Goal: Task Accomplishment & Management: Use online tool/utility

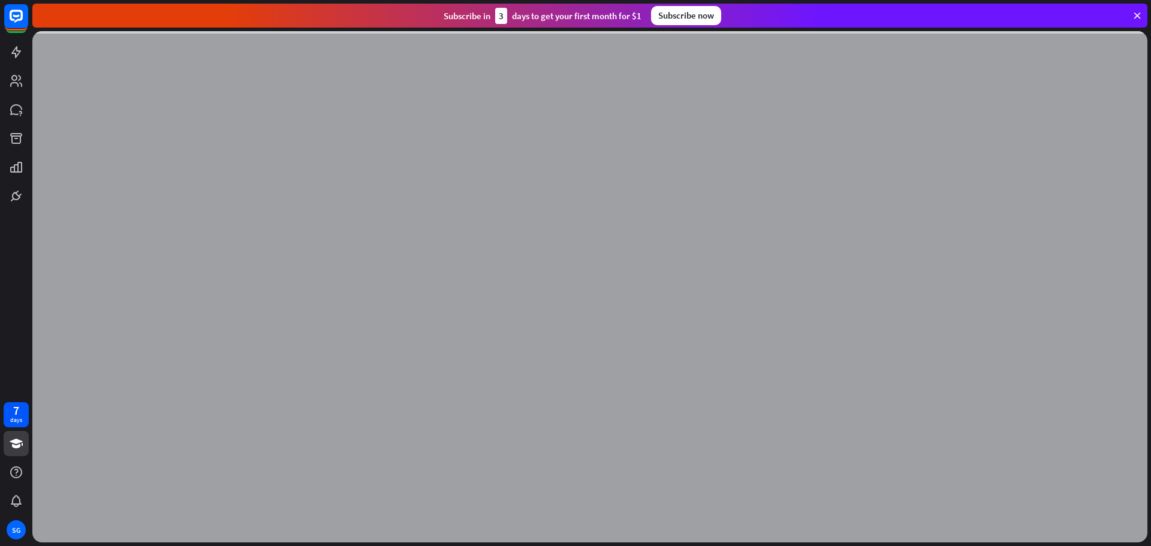
click at [1134, 19] on icon at bounding box center [1136, 15] width 11 height 11
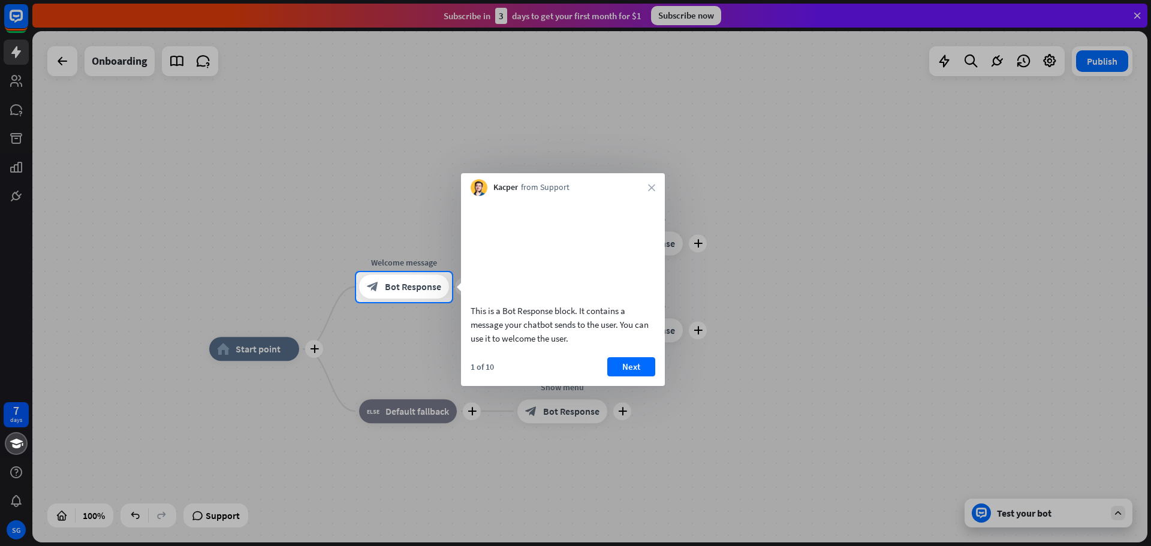
click at [652, 181] on div "Kacper from Support close" at bounding box center [563, 184] width 204 height 23
click at [651, 187] on icon "close" at bounding box center [651, 187] width 7 height 7
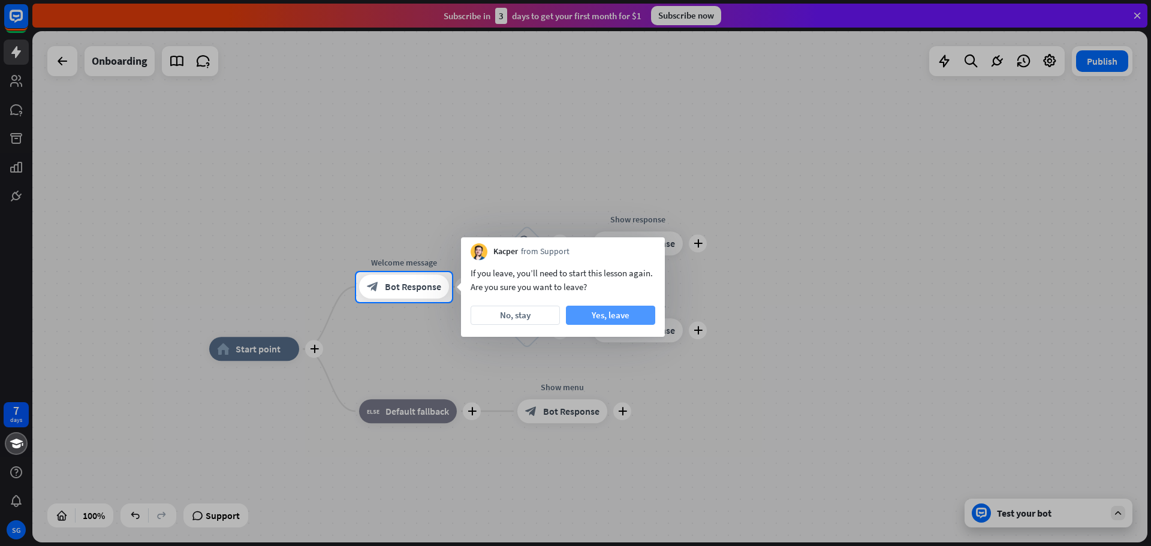
click at [594, 317] on button "Yes, leave" at bounding box center [610, 315] width 89 height 19
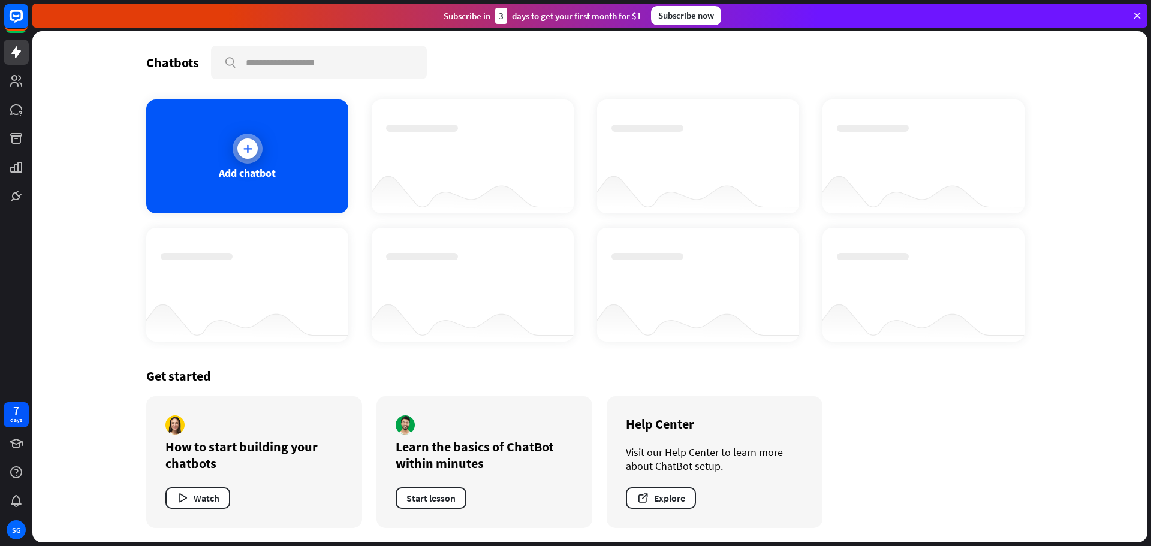
click at [241, 173] on div "Add chatbot" at bounding box center [247, 173] width 57 height 14
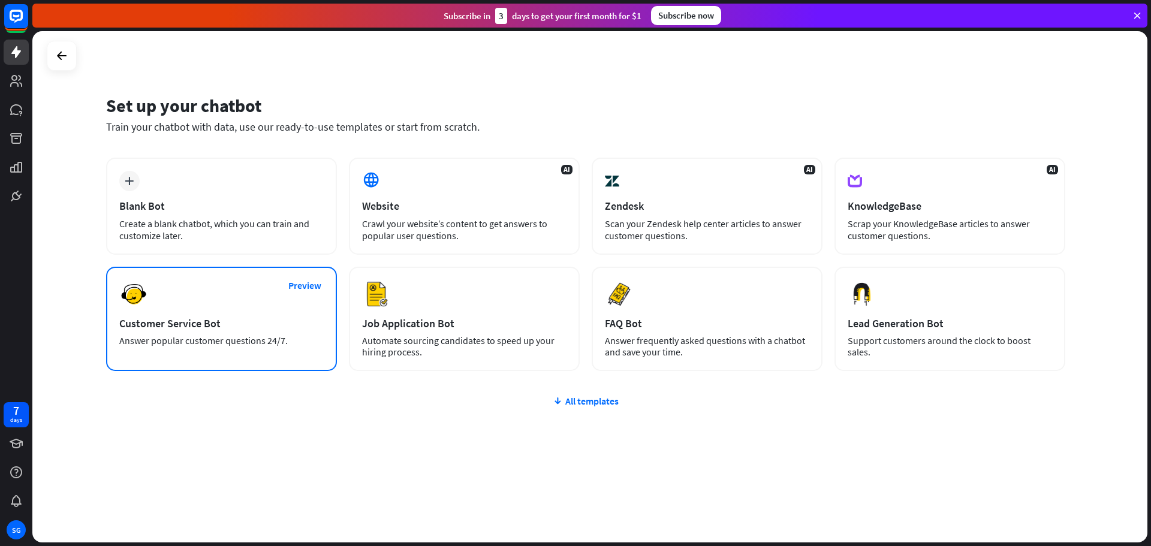
drag, startPoint x: 265, startPoint y: 203, endPoint x: 280, endPoint y: 348, distance: 145.8
click at [280, 348] on div "plus Blank Bot Create a blank chatbot, which you can train and customize later.…" at bounding box center [585, 264] width 959 height 213
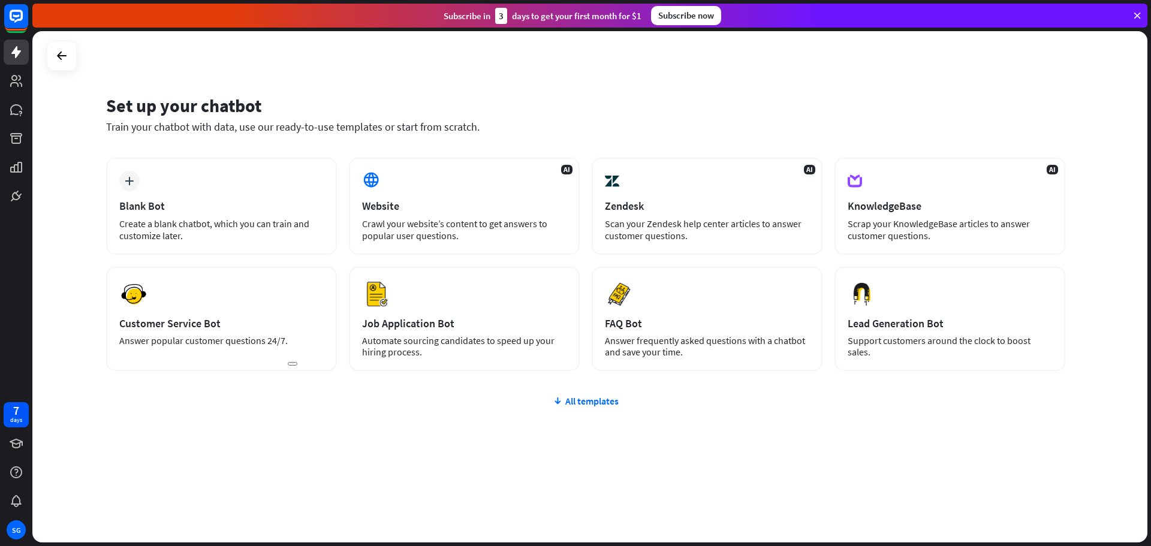
click at [285, 463] on div "plus Blank Bot Create a blank chatbot, which you can train and customize later.…" at bounding box center [585, 336] width 959 height 357
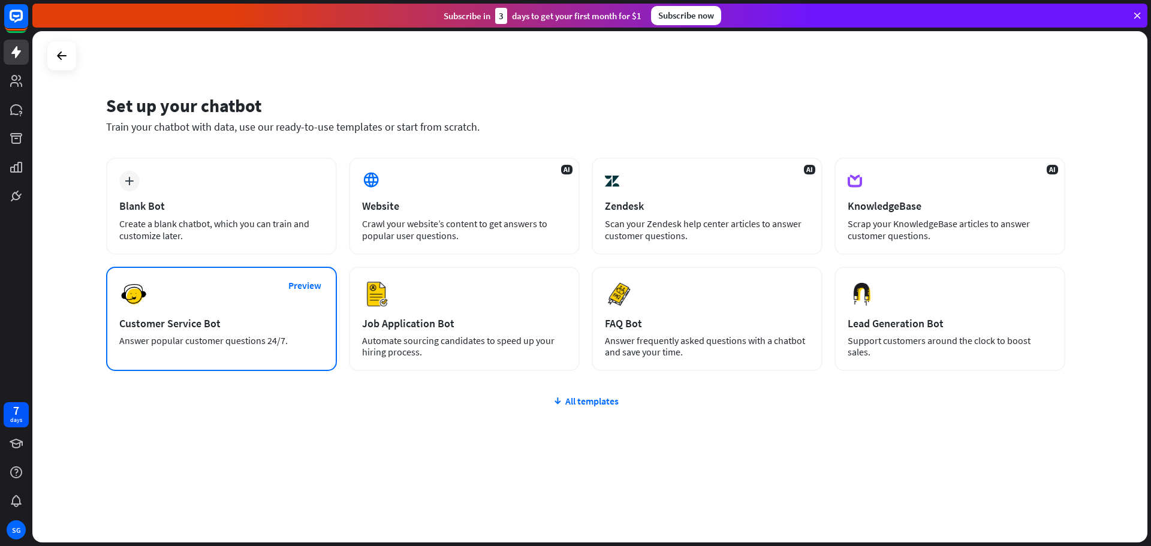
click at [243, 336] on div "Answer popular customer questions 24/7." at bounding box center [221, 340] width 204 height 11
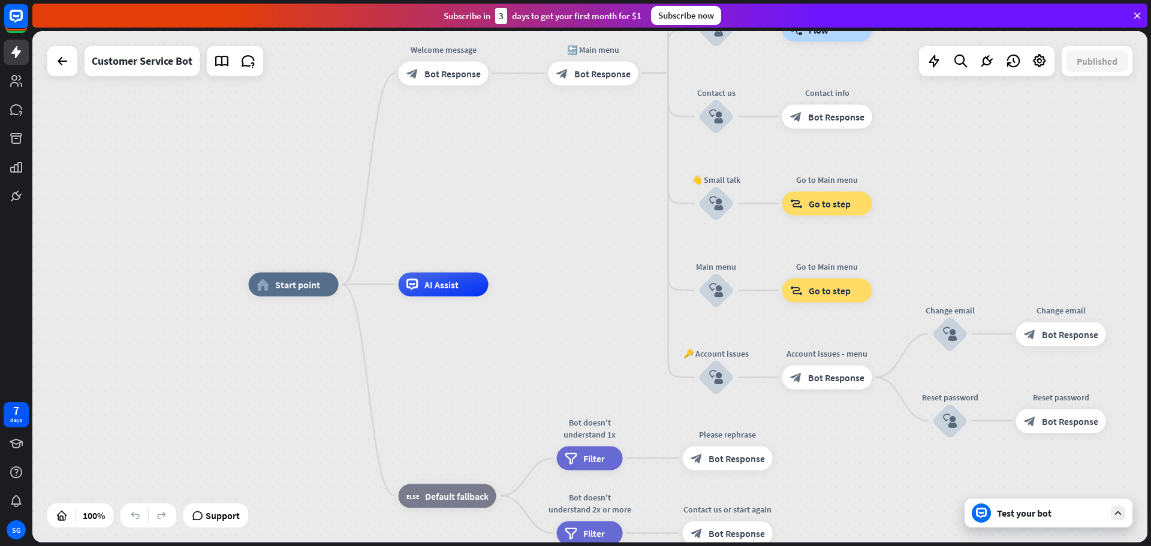
click at [1051, 200] on div "home_2 Start point Welcome message block_bot_response Bot Response 🔙 Main menu …" at bounding box center [589, 286] width 1115 height 511
click at [1081, 151] on div "home_2 Start point Welcome message block_bot_response Bot Response 🔙 Main menu …" at bounding box center [589, 286] width 1115 height 511
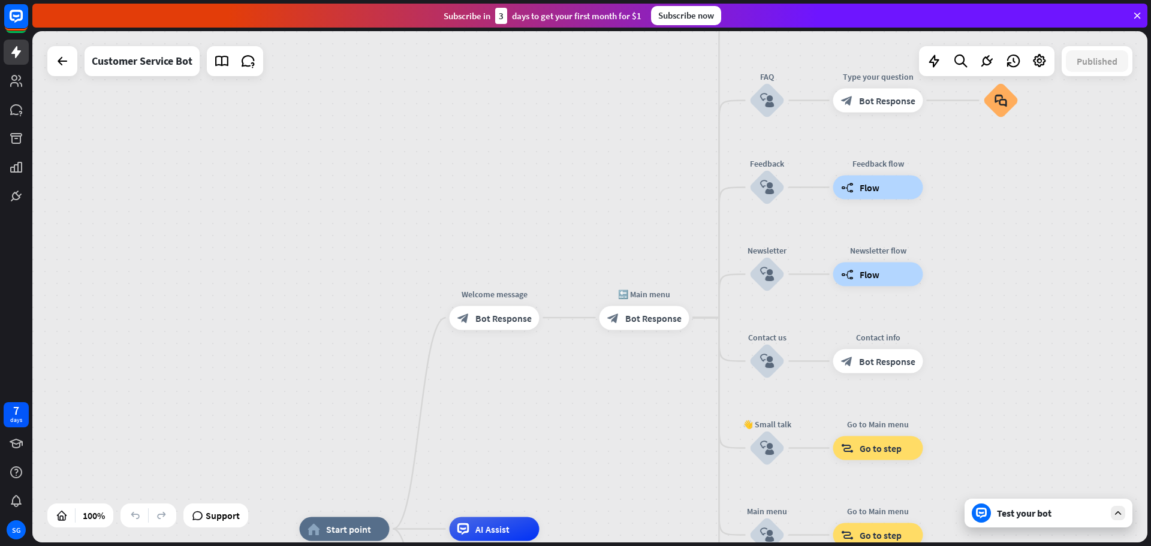
click at [1145, 180] on div "home_2 Start point Welcome message block_bot_response Bot Response 🔙 Main menu …" at bounding box center [589, 286] width 1115 height 511
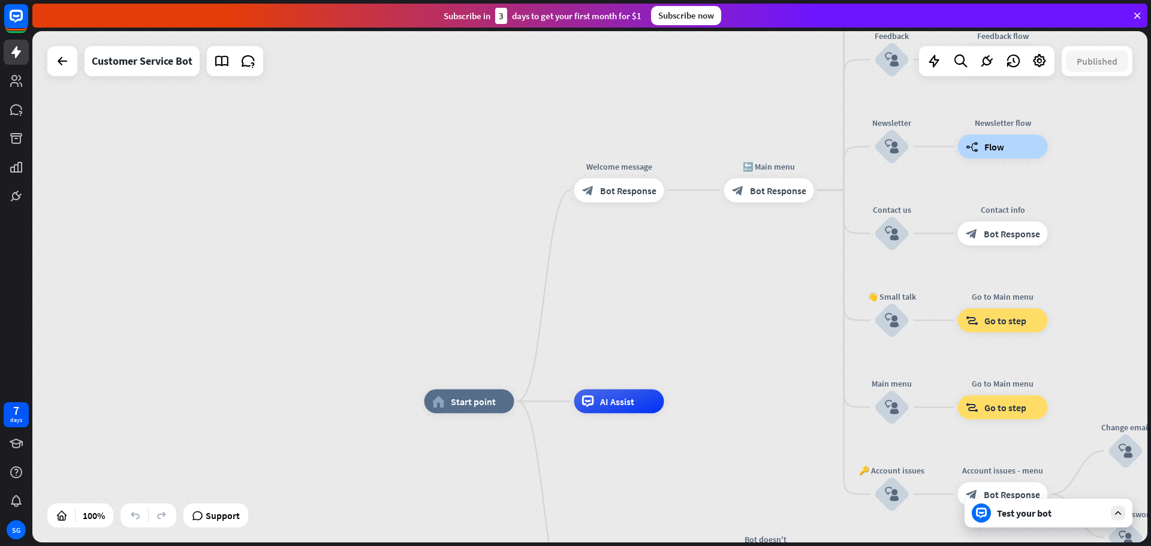
click at [595, 197] on div "block_bot_response Bot Response" at bounding box center [619, 190] width 90 height 24
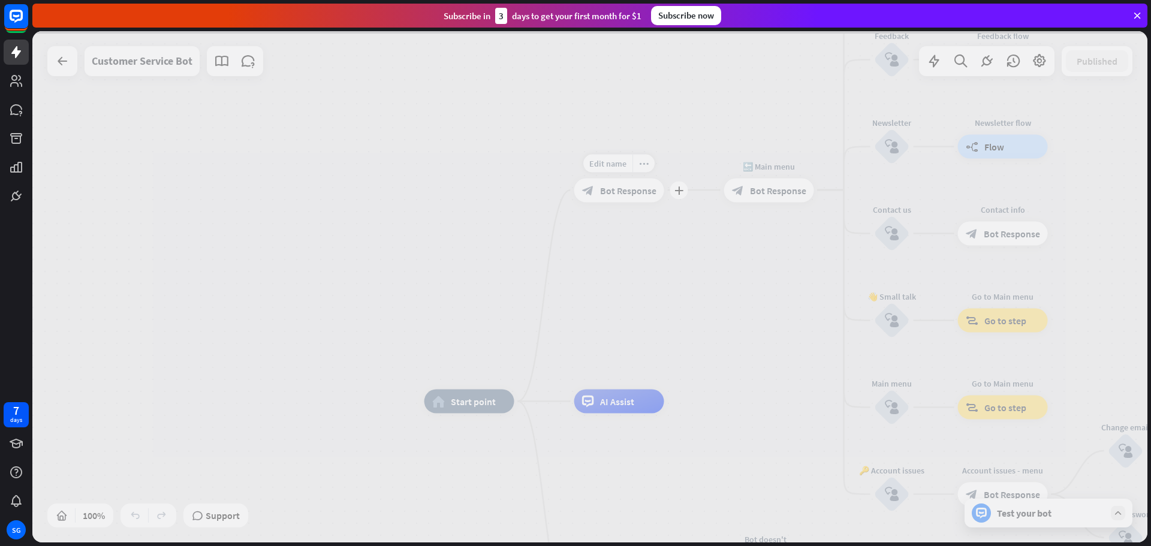
click at [605, 171] on div at bounding box center [589, 286] width 1115 height 511
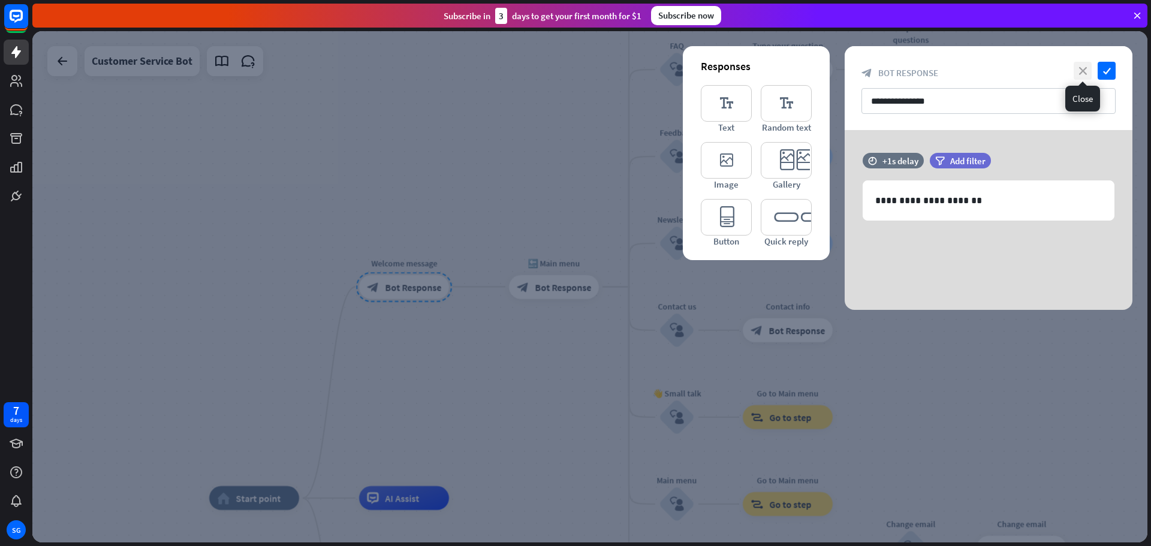
click at [1080, 70] on icon "close" at bounding box center [1082, 71] width 18 height 18
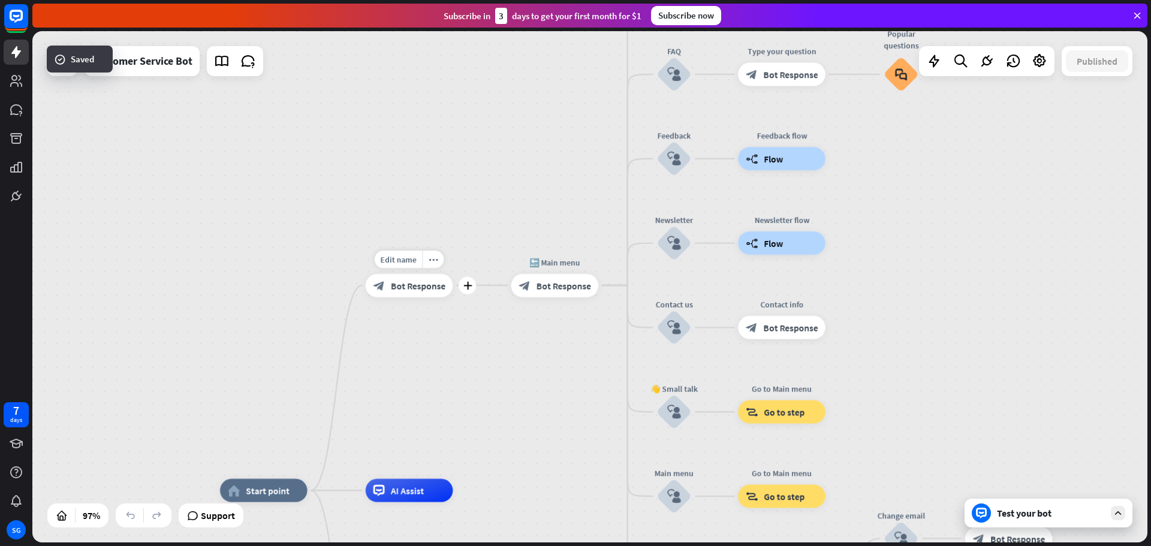
click at [394, 286] on span "Bot Response" at bounding box center [417, 284] width 55 height 11
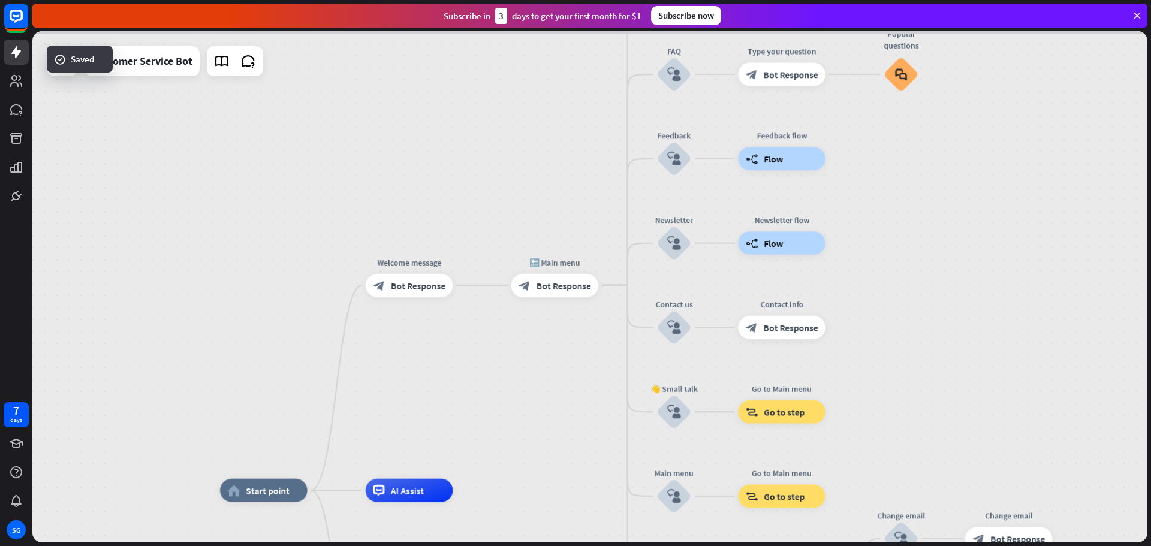
click at [394, 286] on div at bounding box center [589, 286] width 1115 height 511
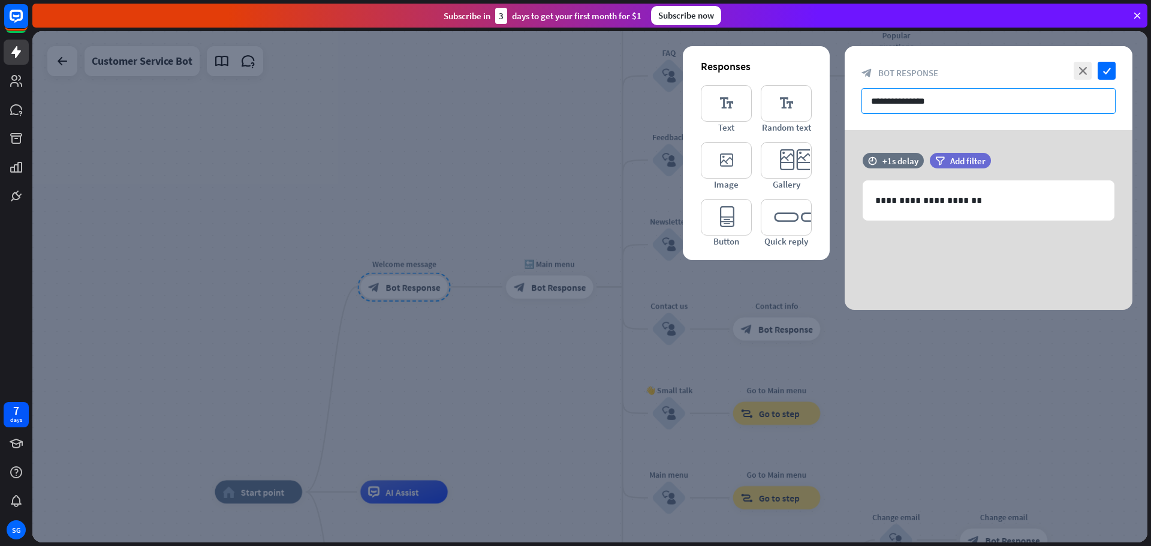
drag, startPoint x: 968, startPoint y: 101, endPoint x: 853, endPoint y: 97, distance: 115.7
click at [853, 97] on div "**********" at bounding box center [988, 88] width 288 height 84
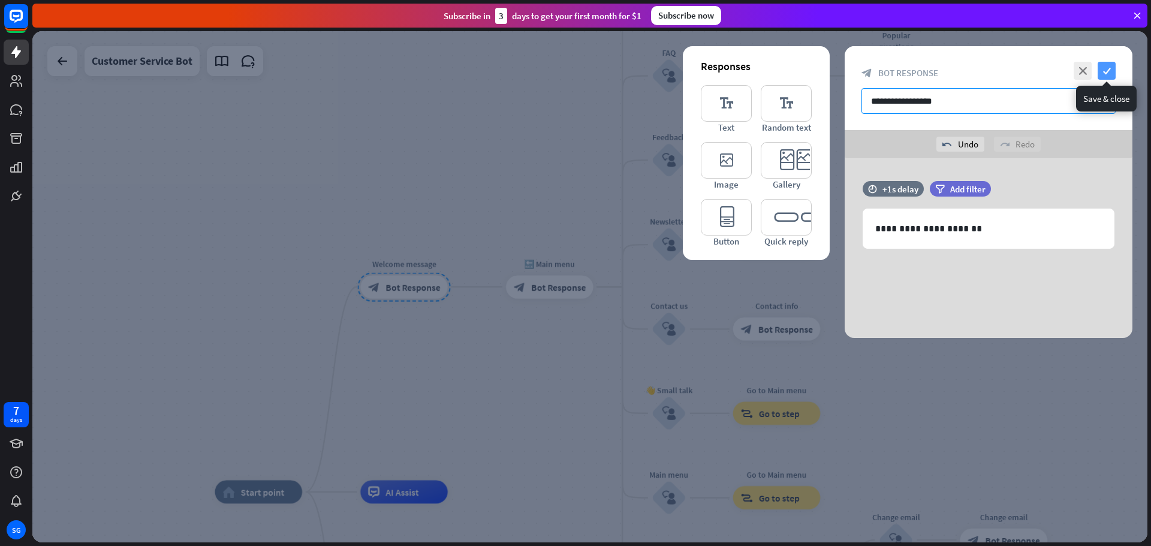
type input "**********"
click at [1112, 73] on icon "check" at bounding box center [1106, 71] width 18 height 18
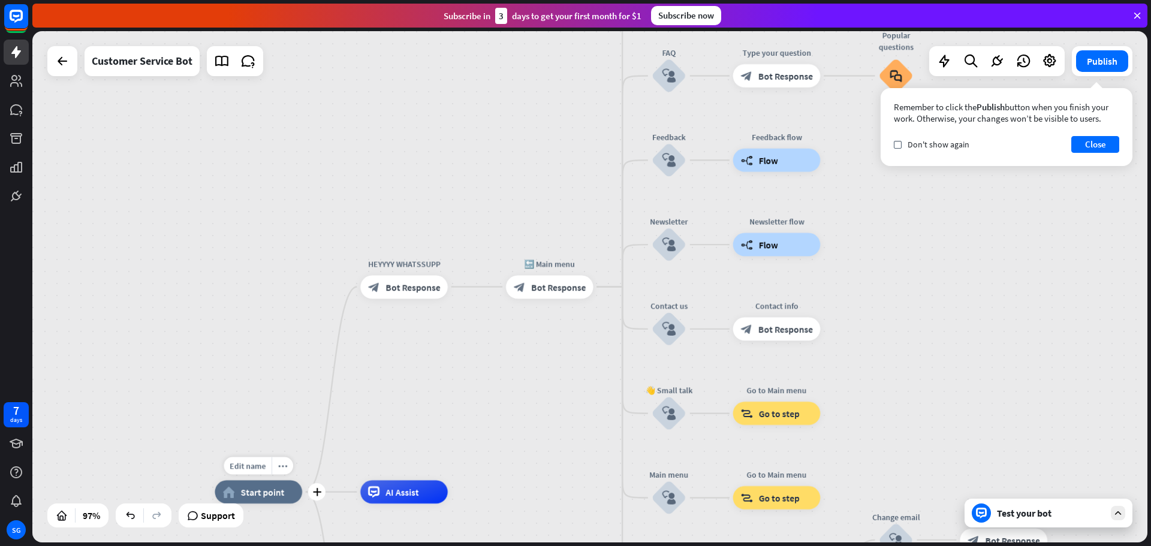
click at [262, 494] on span "Start point" at bounding box center [262, 491] width 44 height 11
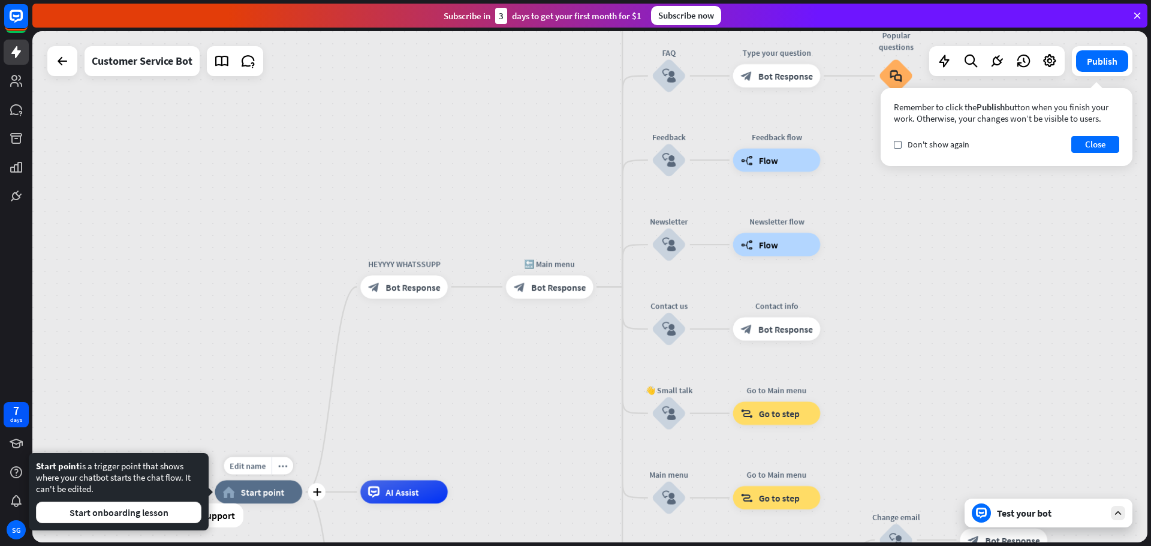
click at [262, 494] on span "Start point" at bounding box center [262, 491] width 44 height 11
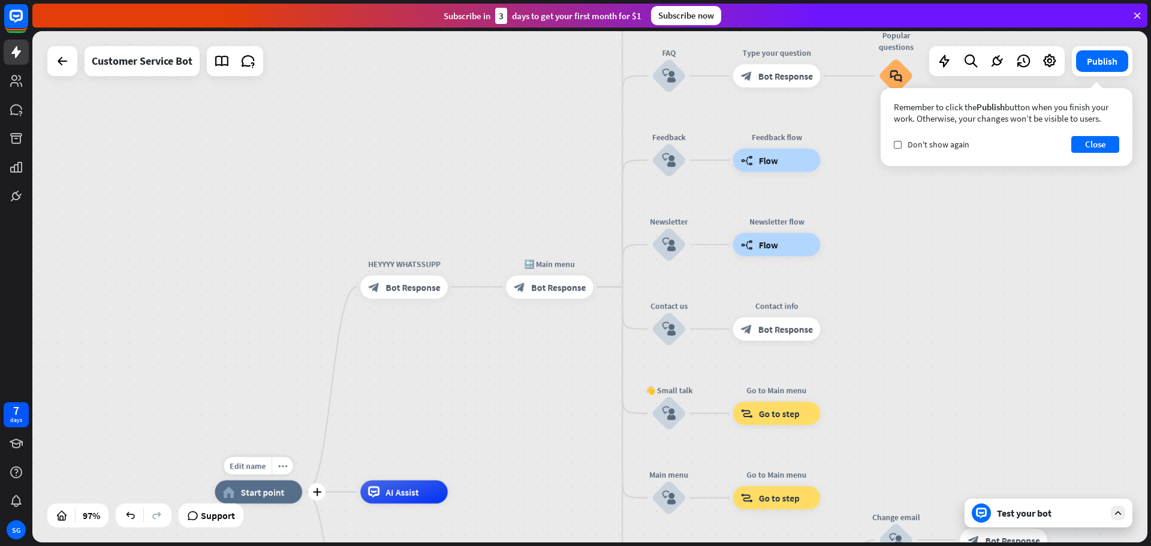
click at [232, 486] on icon "home_2" at bounding box center [228, 491] width 12 height 11
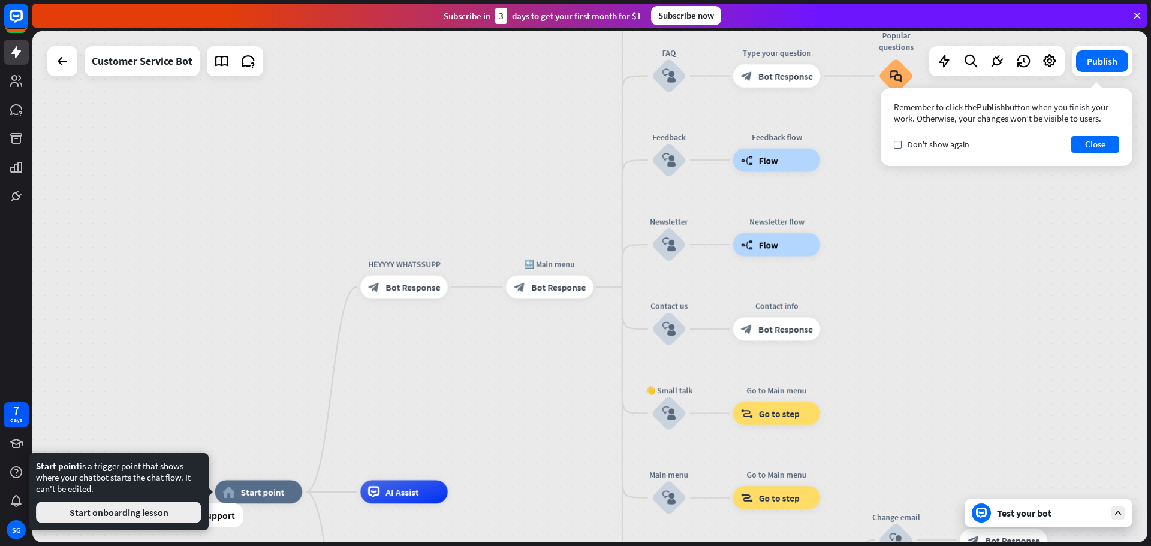
click at [159, 515] on button "Start onboarding lesson" at bounding box center [118, 513] width 165 height 22
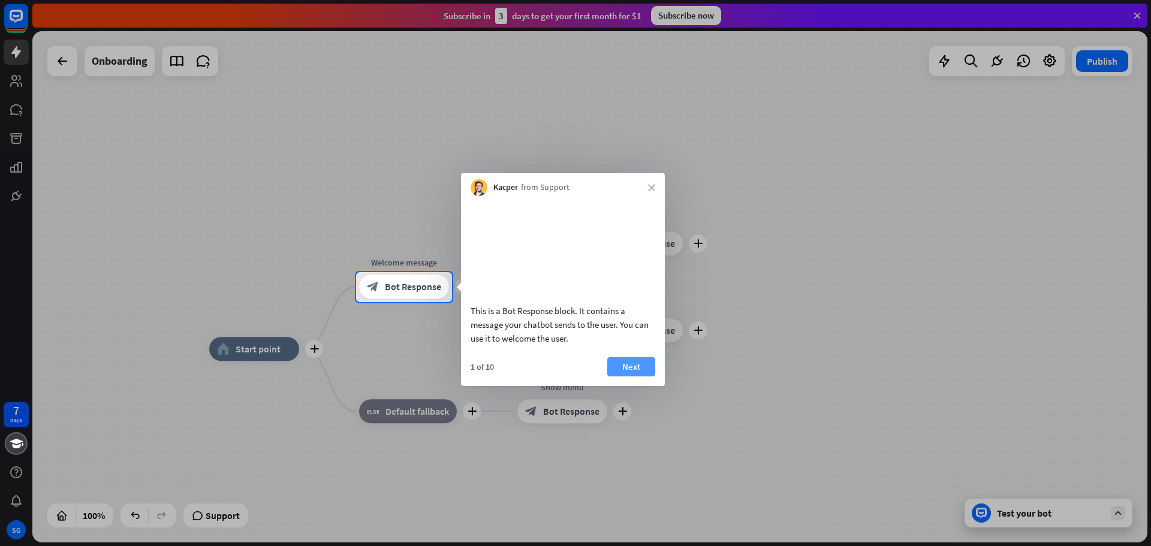
click at [621, 376] on button "Next" at bounding box center [631, 366] width 48 height 19
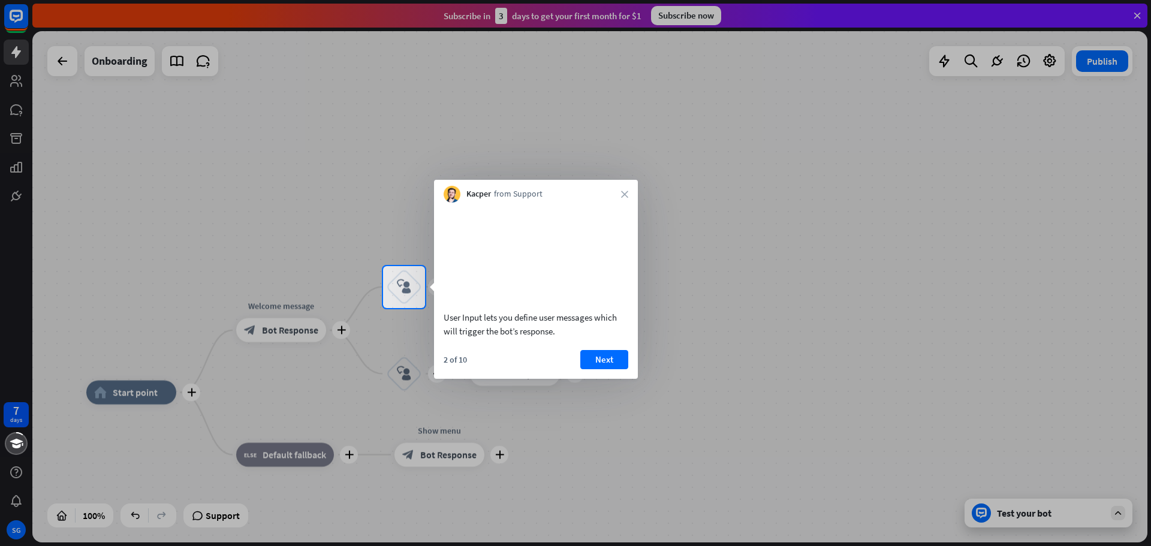
click at [629, 375] on div "2 of 10 Next" at bounding box center [536, 364] width 204 height 29
click at [610, 369] on button "Next" at bounding box center [604, 359] width 48 height 19
click at [610, 374] on div "plus home_2 Start point plus Welcome message block_bot_response Bot Response pl…" at bounding box center [589, 286] width 1115 height 511
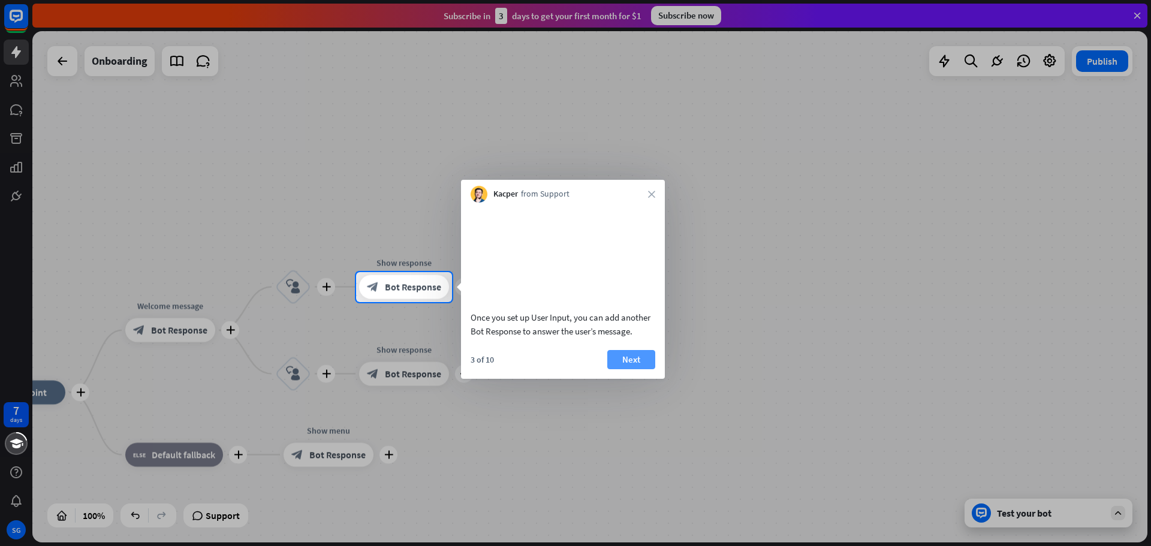
click at [622, 369] on button "Next" at bounding box center [631, 359] width 48 height 19
click at [622, 375] on div "plus home_2 Start point plus Welcome message block_bot_response Bot Response pl…" at bounding box center [589, 286] width 1115 height 511
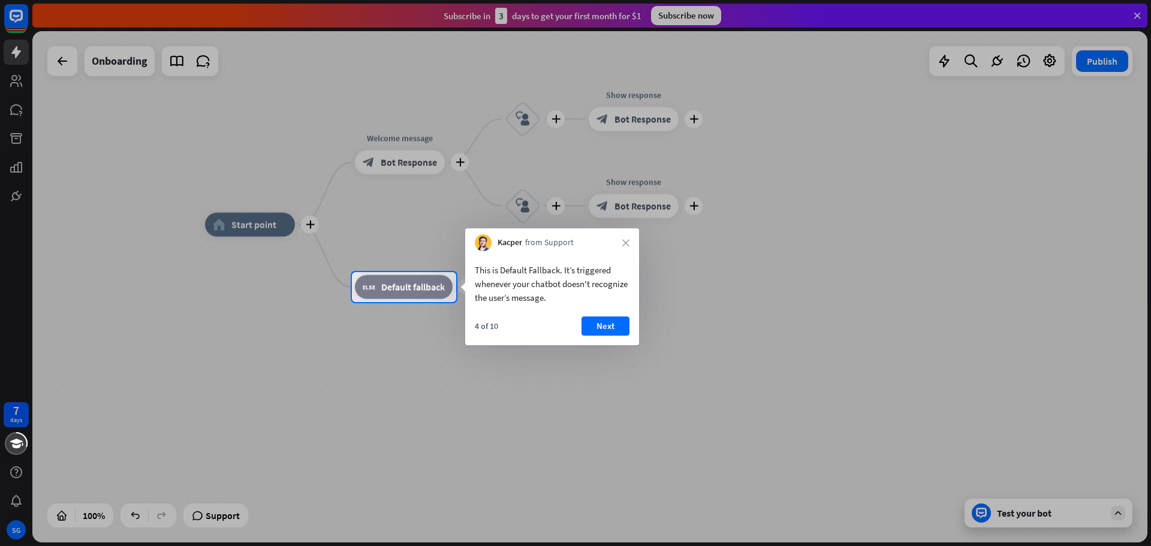
click at [603, 337] on div "4 of 10 Next" at bounding box center [552, 330] width 174 height 29
click at [597, 330] on button "Next" at bounding box center [605, 325] width 48 height 19
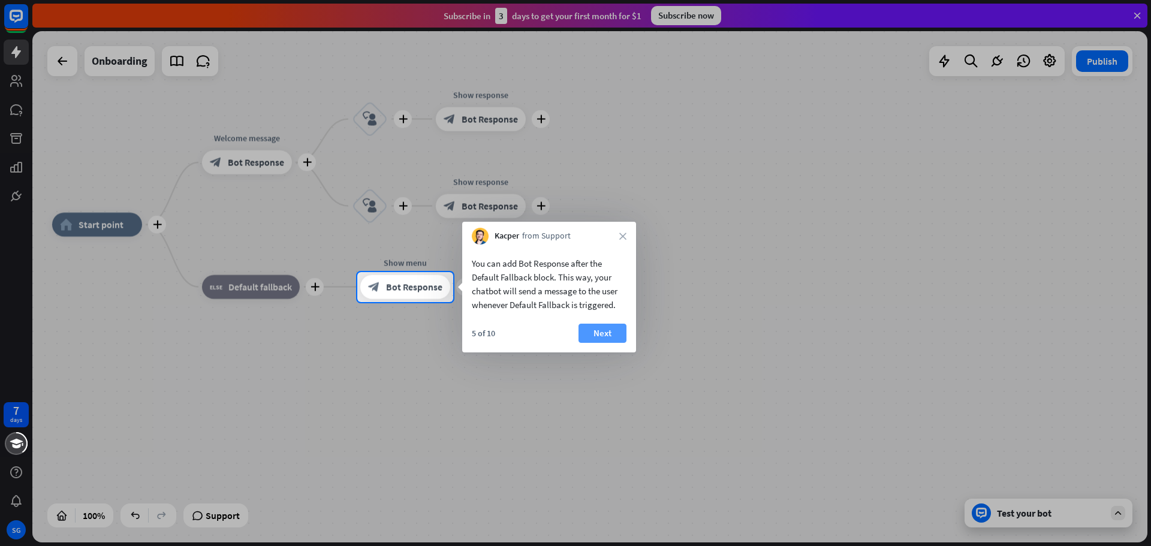
click at [597, 330] on button "Next" at bounding box center [602, 333] width 48 height 19
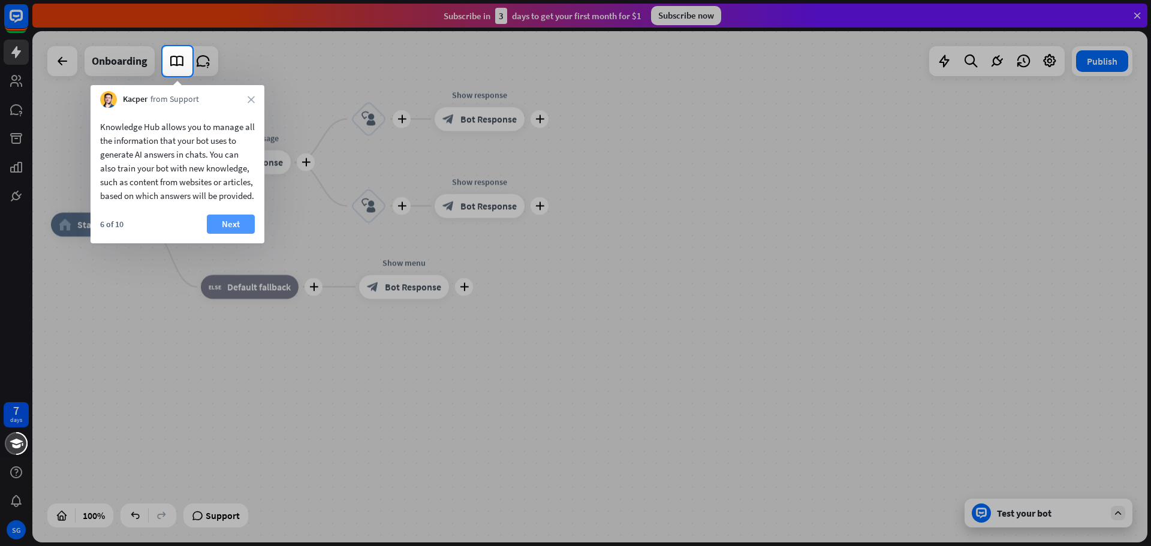
click at [243, 234] on button "Next" at bounding box center [231, 224] width 48 height 19
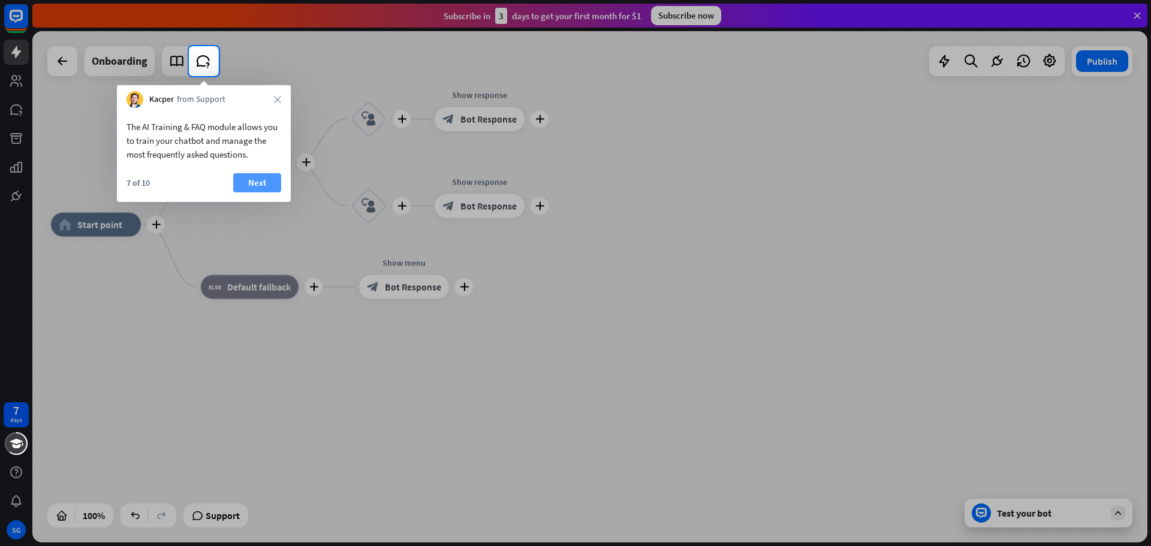
click at [271, 185] on button "Next" at bounding box center [257, 182] width 48 height 19
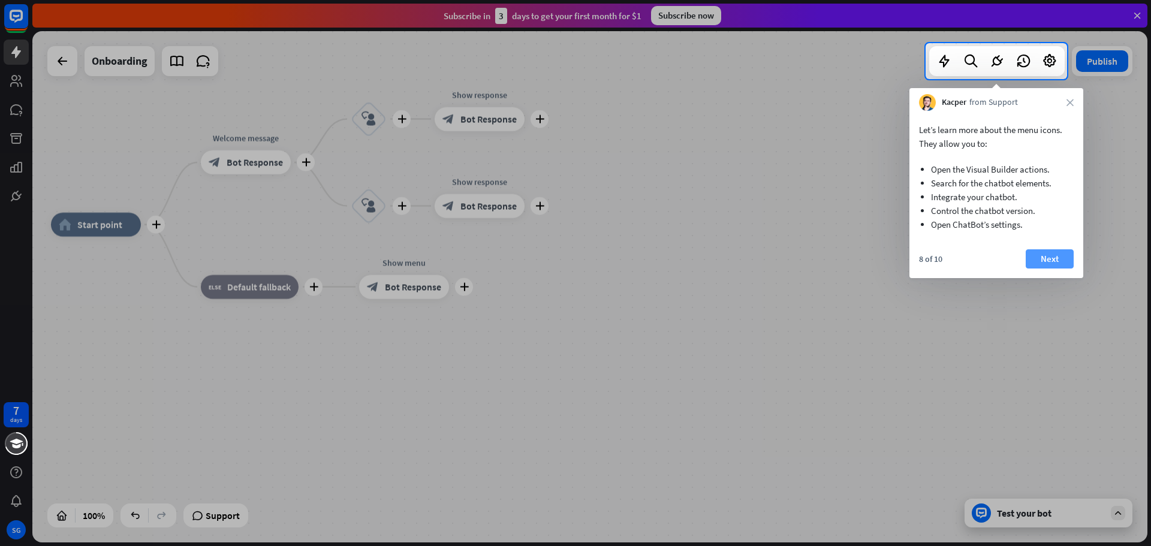
click at [1052, 265] on button "Next" at bounding box center [1049, 258] width 48 height 19
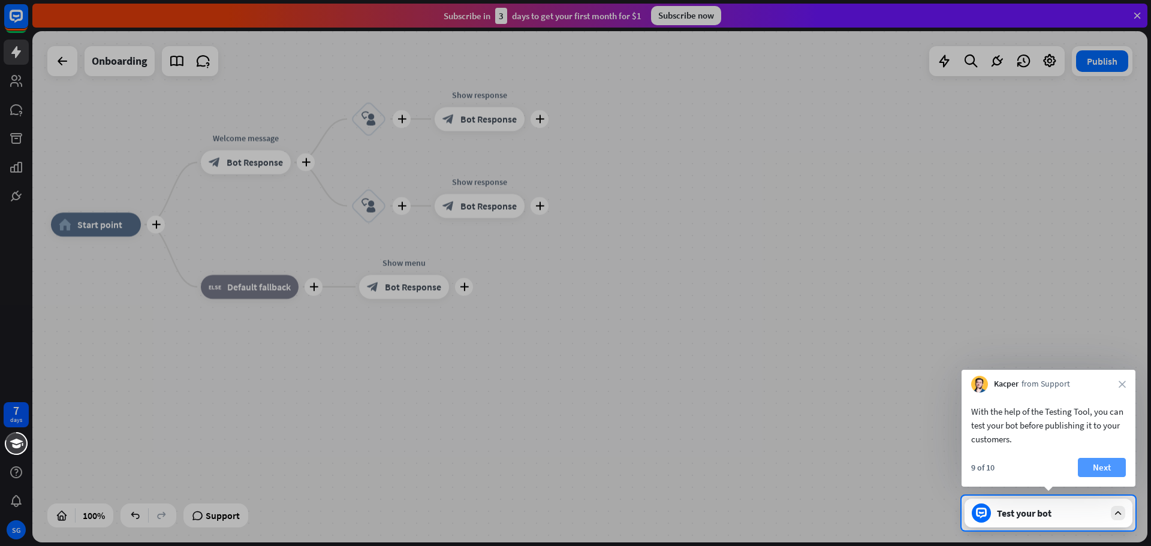
click at [1115, 468] on button "Next" at bounding box center [1101, 467] width 48 height 19
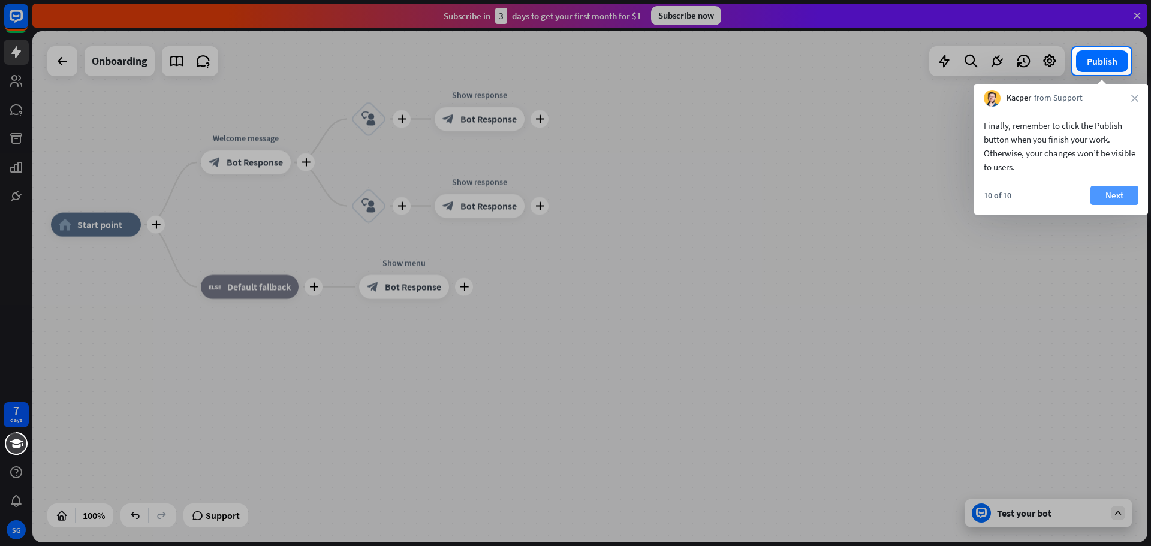
click at [1115, 200] on button "Next" at bounding box center [1114, 195] width 48 height 19
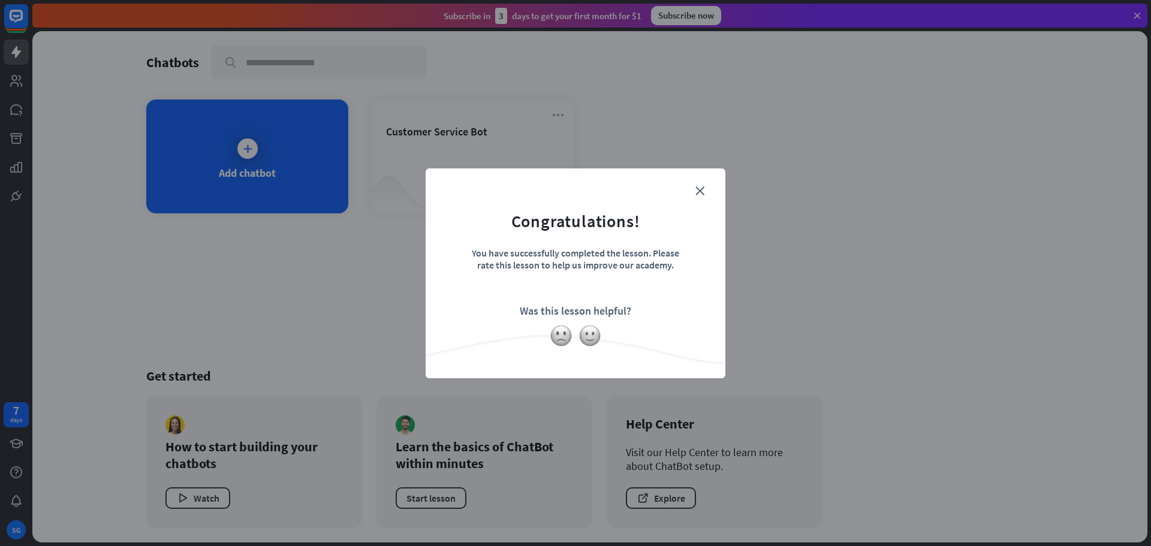
click at [691, 192] on form "Congratulations! You have successfully completed the lesson. Please rate this l…" at bounding box center [575, 254] width 270 height 143
click at [699, 197] on form "Congratulations! You have successfully completed the lesson. Please rate this l…" at bounding box center [575, 254] width 270 height 143
click at [698, 190] on icon "close" at bounding box center [699, 190] width 9 height 9
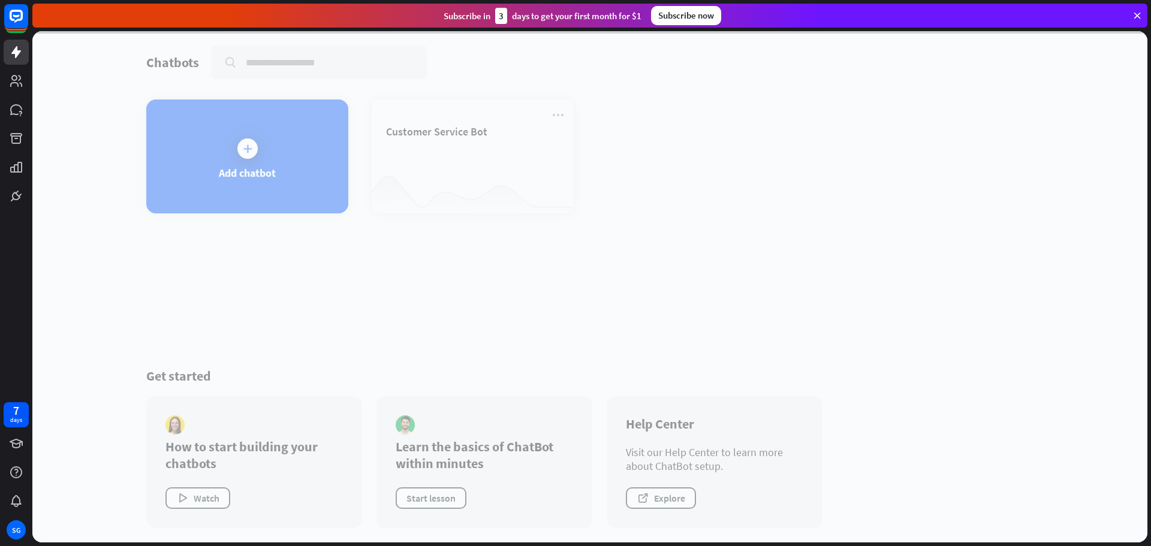
click at [411, 162] on div at bounding box center [589, 286] width 1115 height 511
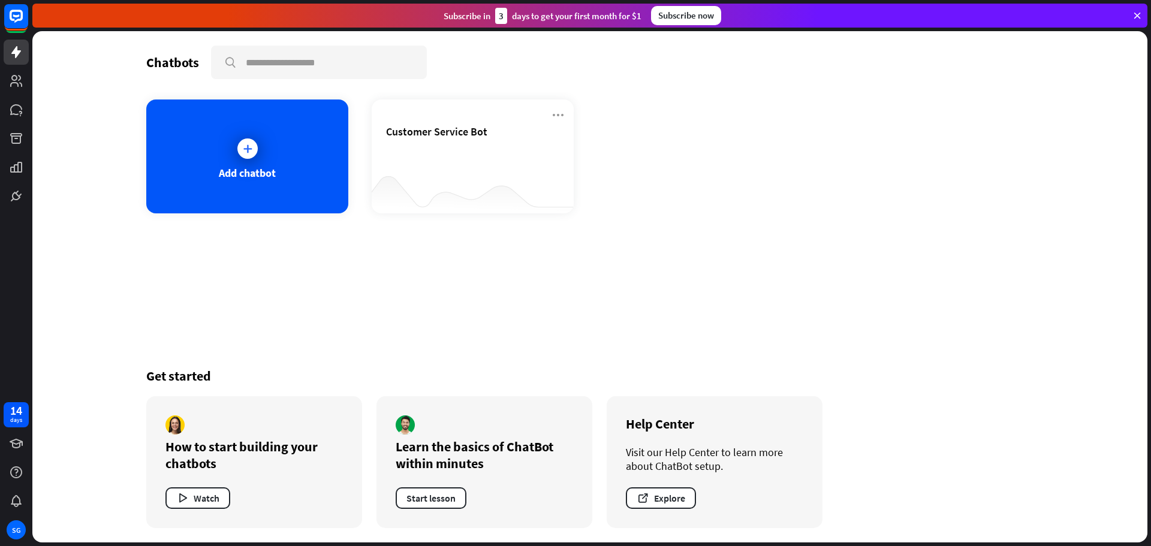
click at [411, 162] on div "Customer Service Bot" at bounding box center [472, 146] width 173 height 42
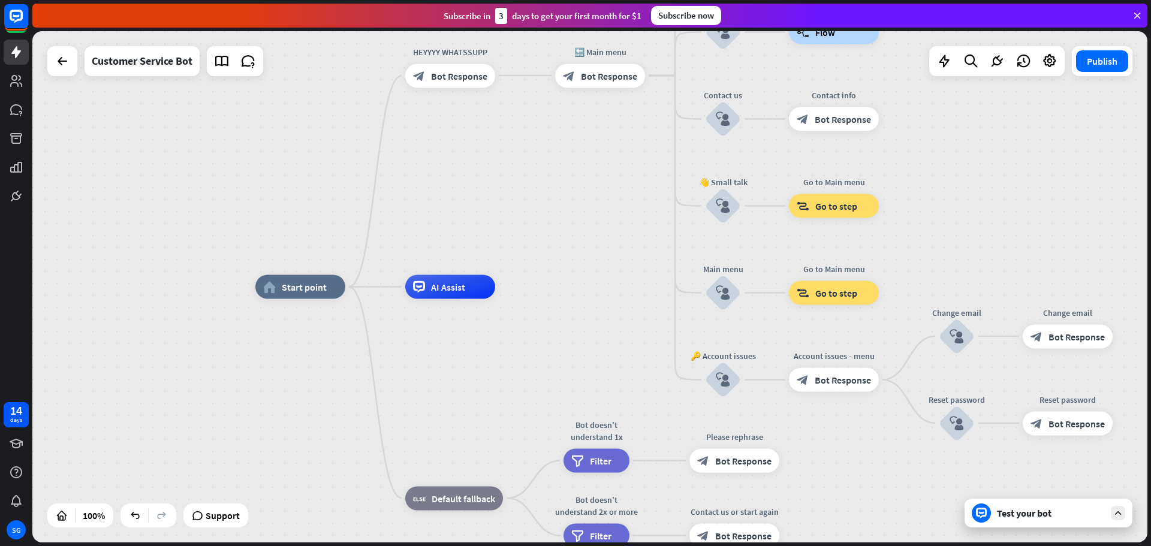
click at [1007, 508] on div "Test your bot" at bounding box center [1051, 513] width 108 height 12
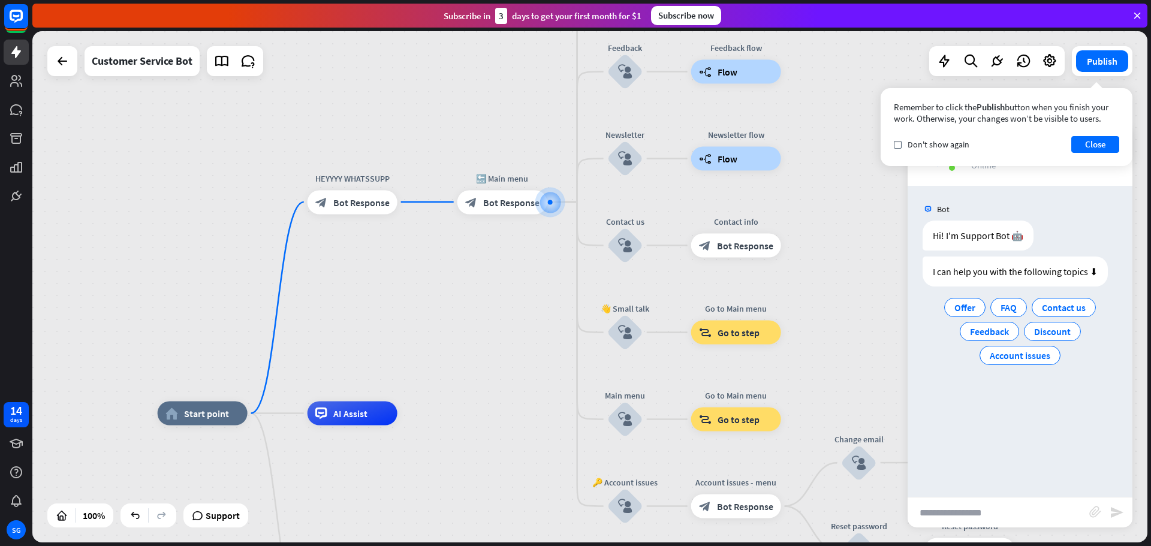
click at [371, 208] on span "Bot Response" at bounding box center [361, 202] width 56 height 12
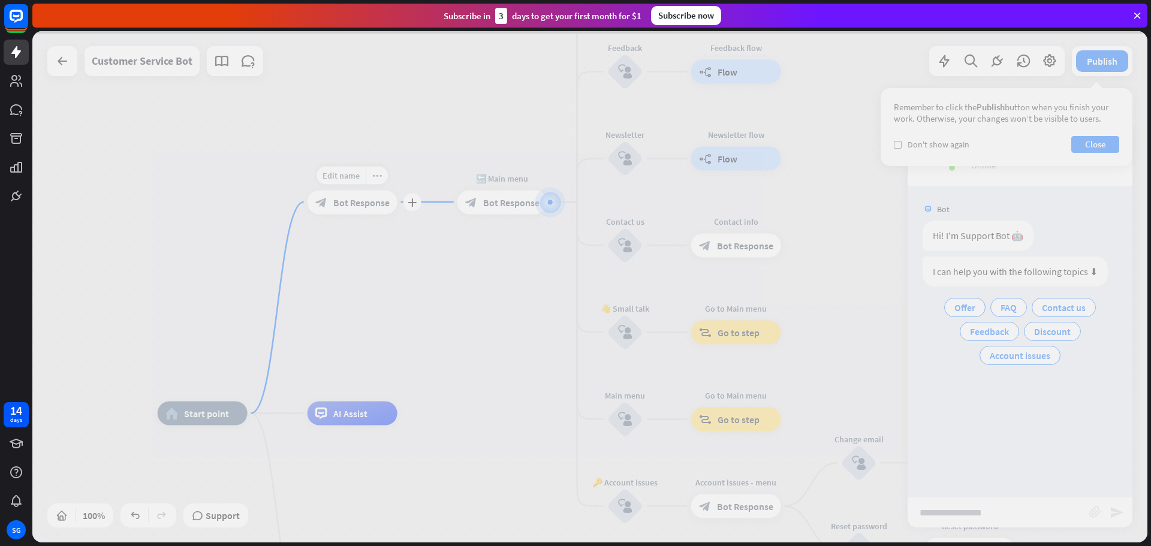
click at [327, 214] on div at bounding box center [589, 286] width 1115 height 511
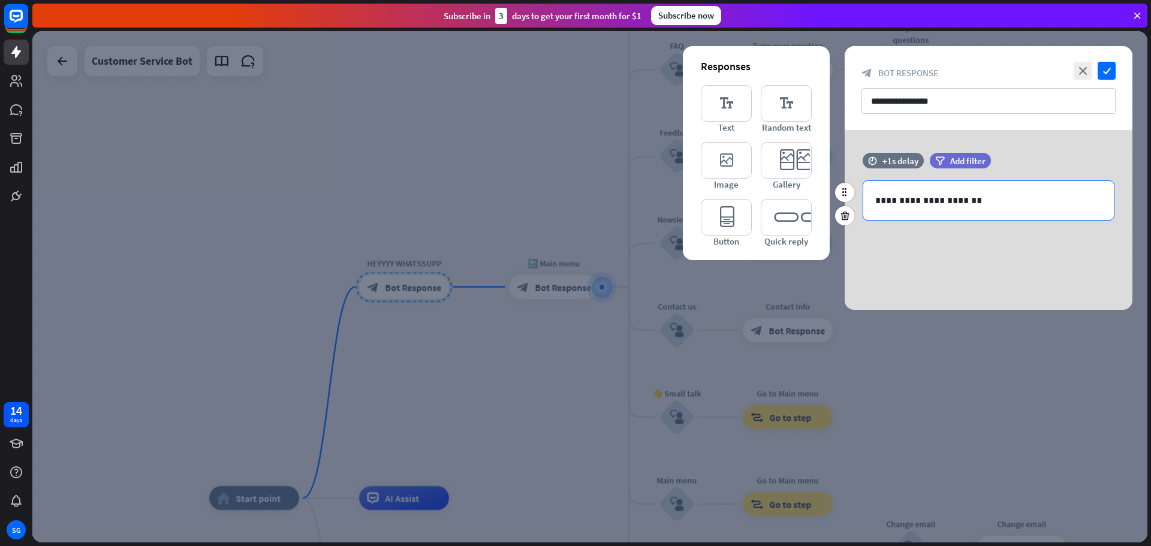
click at [1037, 205] on p "**********" at bounding box center [988, 200] width 227 height 15
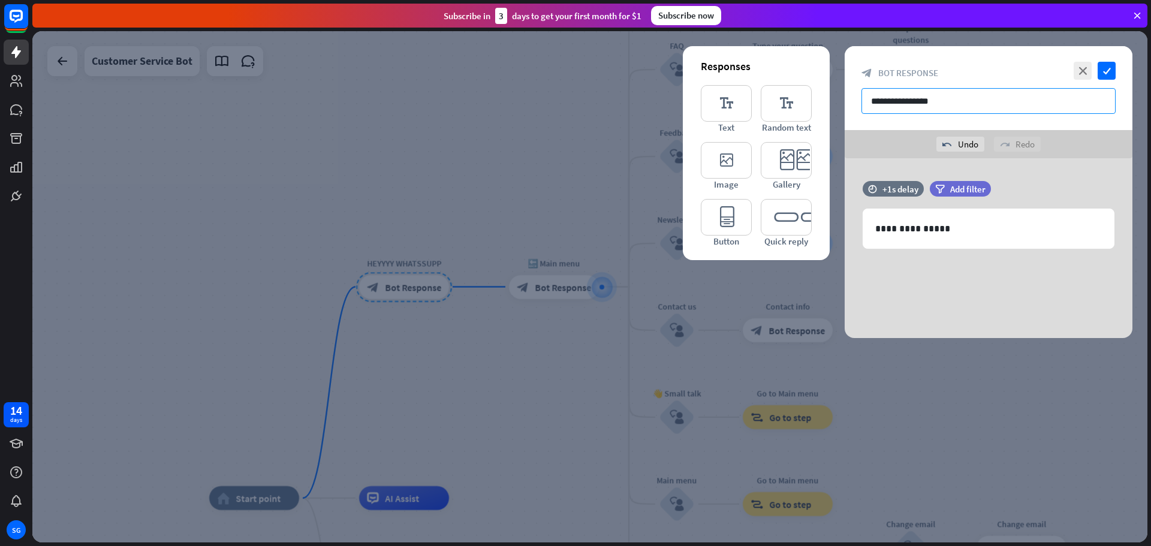
drag, startPoint x: 971, startPoint y: 102, endPoint x: 851, endPoint y: 97, distance: 120.5
click at [851, 97] on div "**********" at bounding box center [988, 88] width 288 height 84
click at [1120, 54] on div "close check block_bot_response Bot Response" at bounding box center [988, 88] width 288 height 84
click at [1109, 75] on icon "check" at bounding box center [1106, 71] width 18 height 18
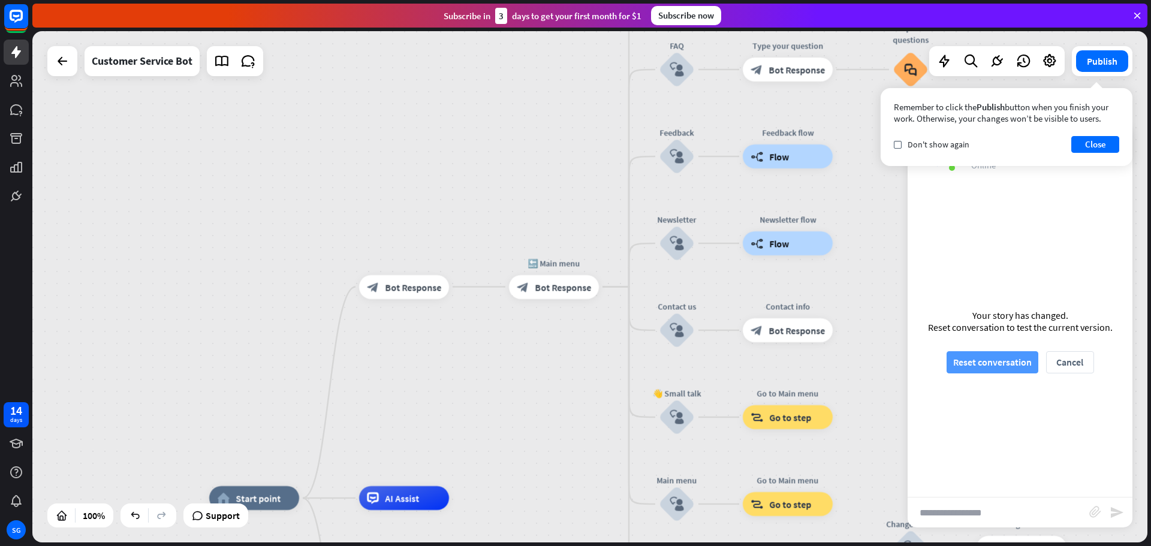
click at [1017, 364] on button "Reset conversation" at bounding box center [992, 362] width 92 height 22
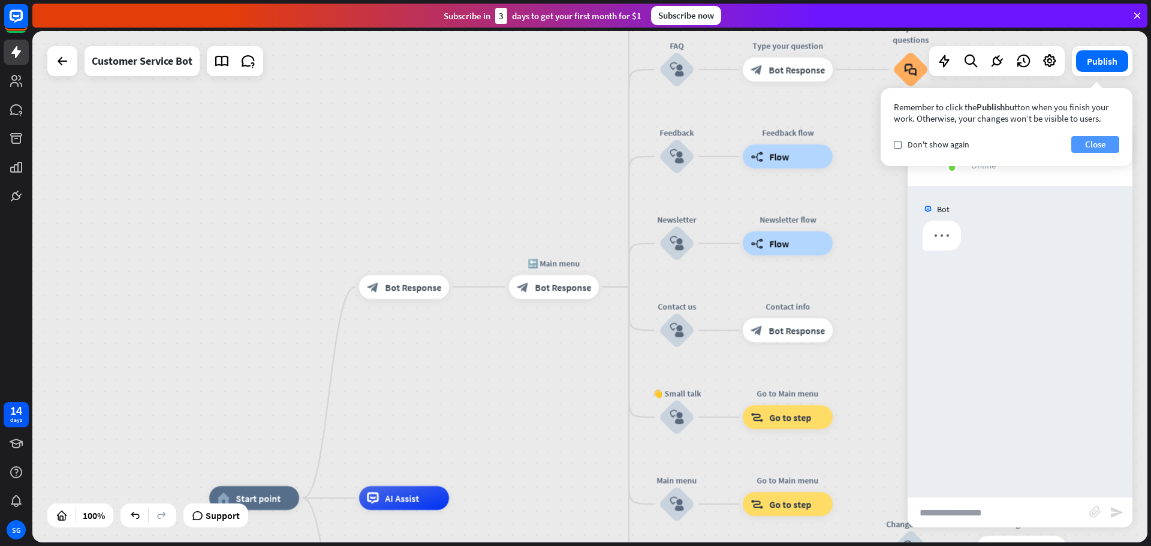
click at [1106, 142] on button "Close" at bounding box center [1095, 144] width 48 height 17
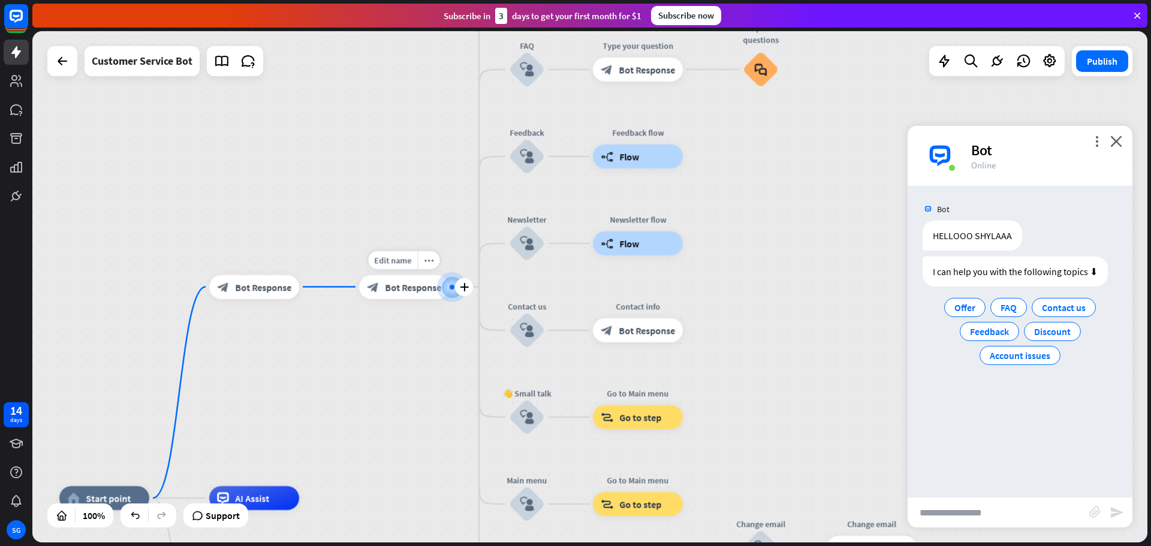
click at [398, 290] on span "Bot Response" at bounding box center [413, 287] width 56 height 12
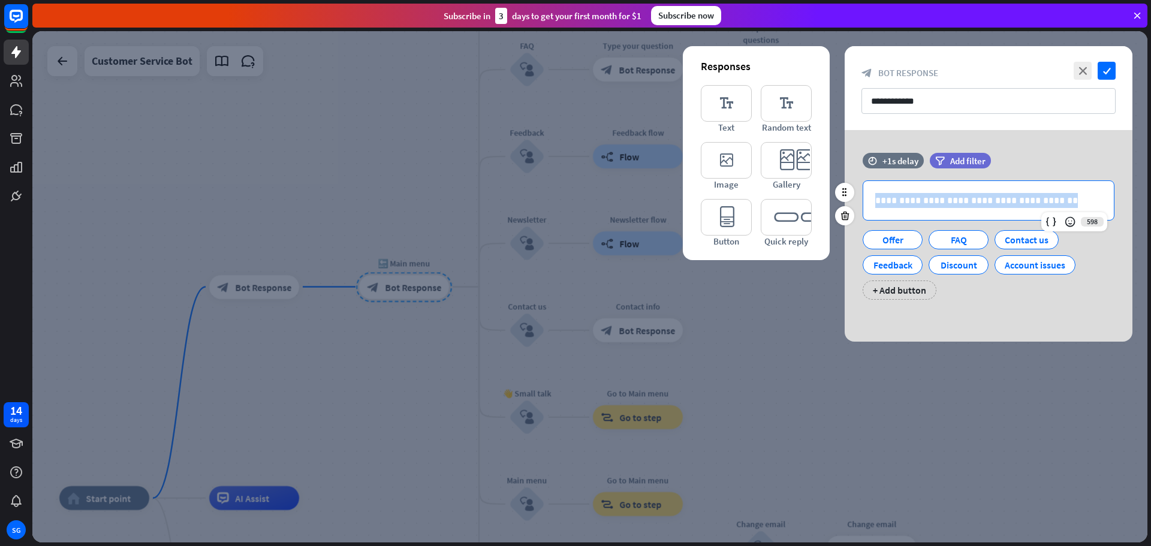
drag, startPoint x: 1053, startPoint y: 206, endPoint x: 864, endPoint y: 186, distance: 189.9
click at [864, 186] on div "**********" at bounding box center [988, 200] width 250 height 39
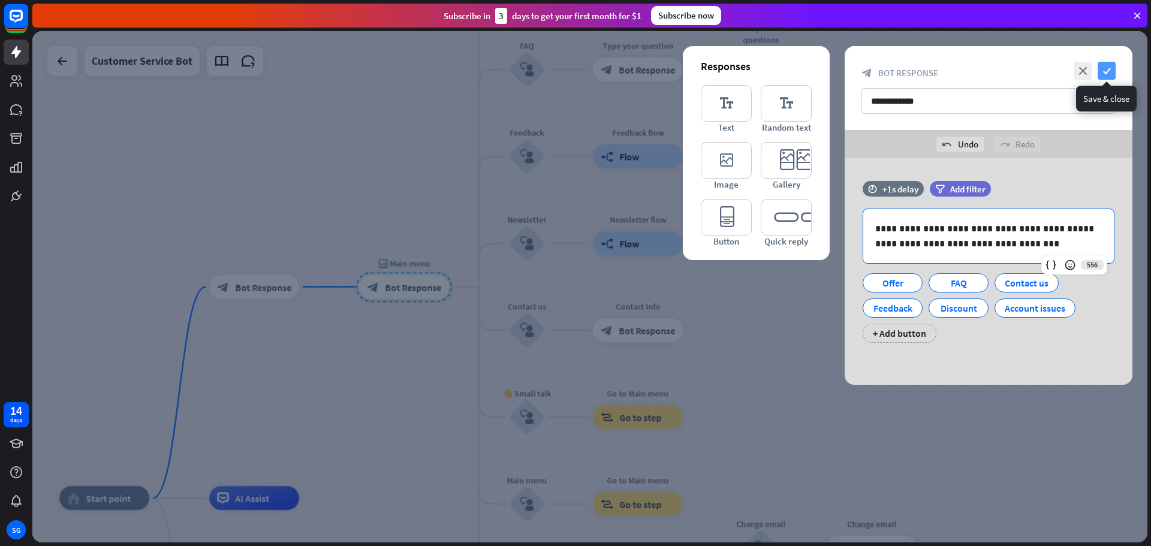
click at [1112, 70] on icon "check" at bounding box center [1106, 71] width 18 height 18
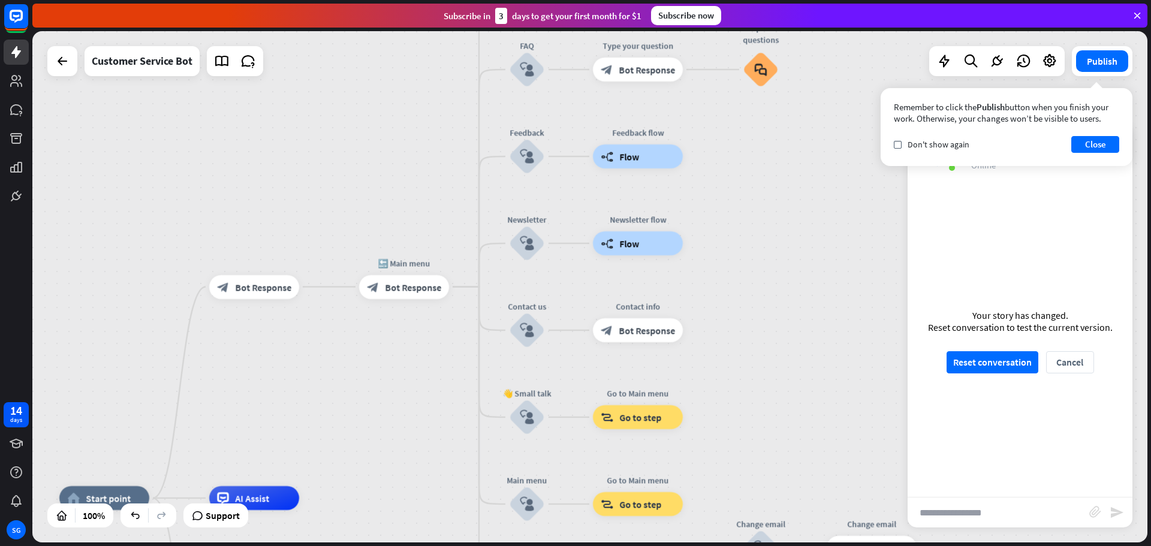
click at [1093, 134] on div "Remember to click the Publish button when you finish your work. Otherwise, your…" at bounding box center [1006, 127] width 252 height 78
click at [1093, 146] on button "Close" at bounding box center [1095, 144] width 48 height 17
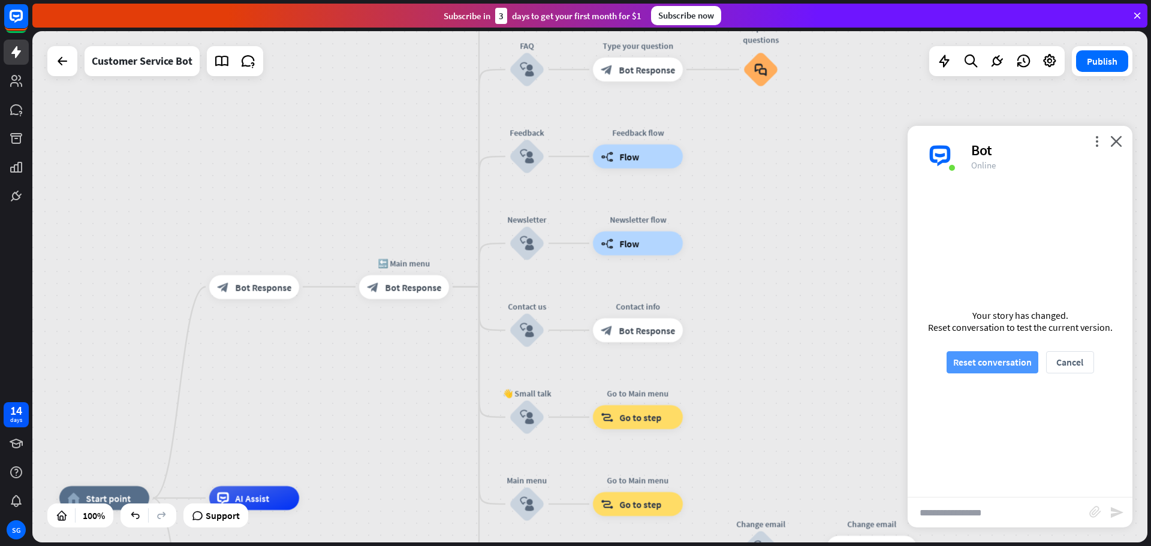
click at [999, 363] on button "Reset conversation" at bounding box center [992, 362] width 92 height 22
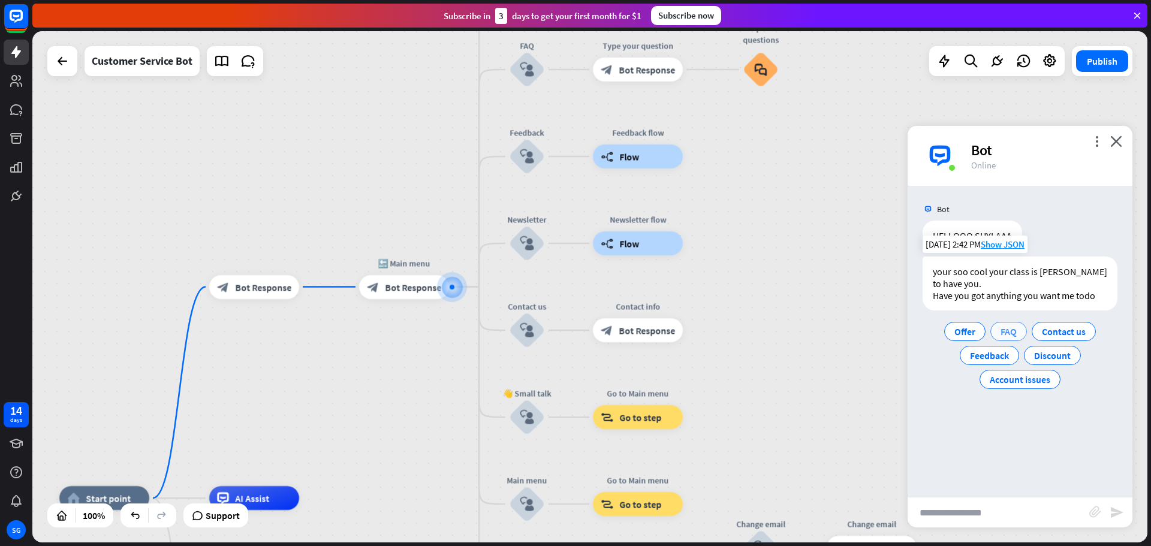
click at [1007, 325] on span "FAQ" at bounding box center [1008, 331] width 16 height 12
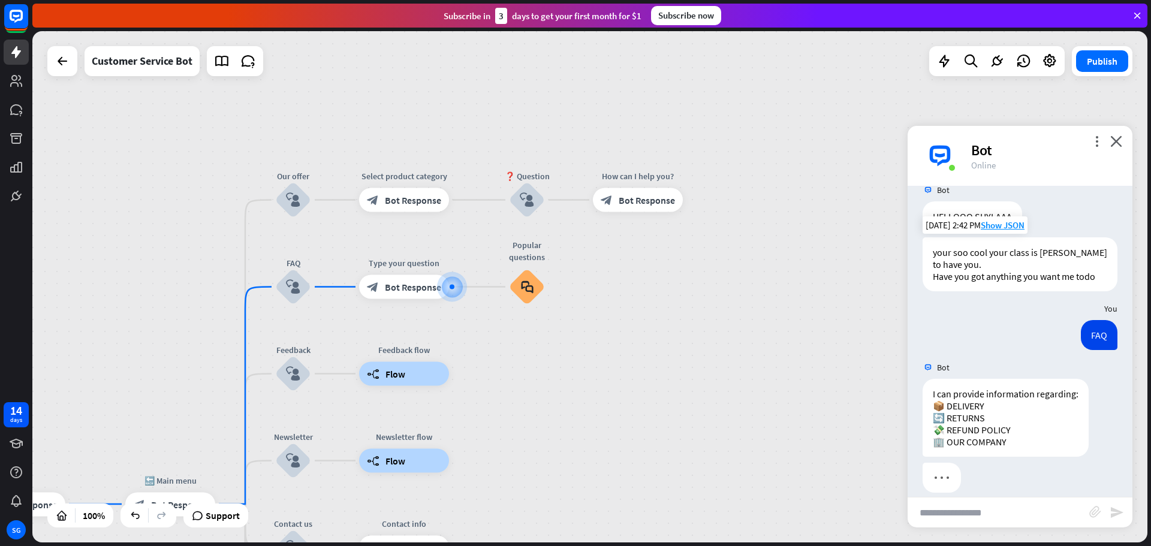
scroll to position [21, 0]
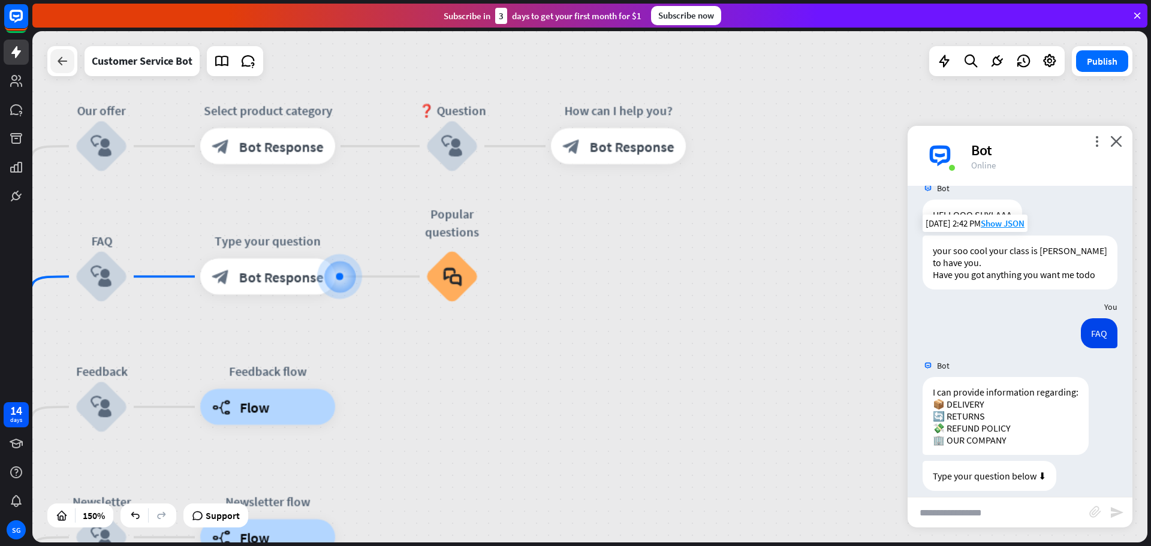
click at [58, 66] on icon at bounding box center [62, 61] width 14 height 14
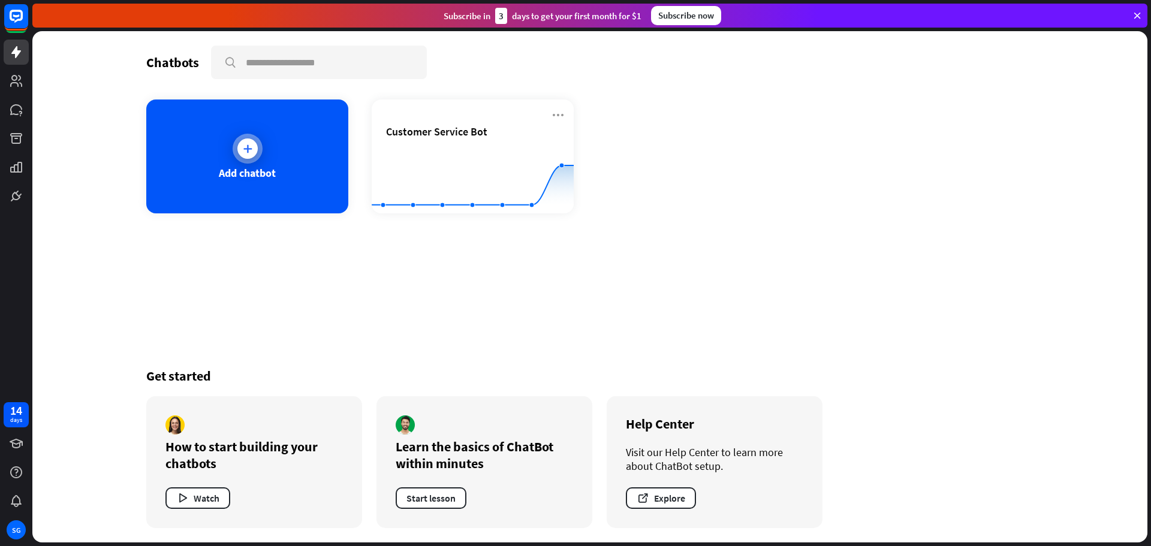
click at [237, 182] on div "Add chatbot" at bounding box center [247, 156] width 202 height 114
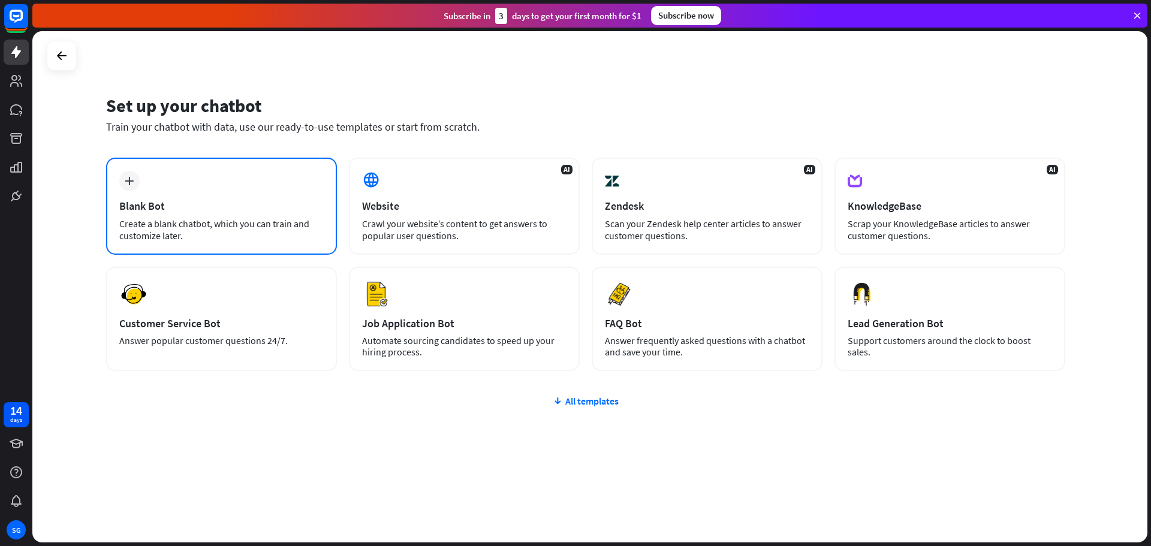
click at [236, 182] on div "plus Blank Bot Create a blank chatbot, which you can train and customize later." at bounding box center [221, 206] width 231 height 97
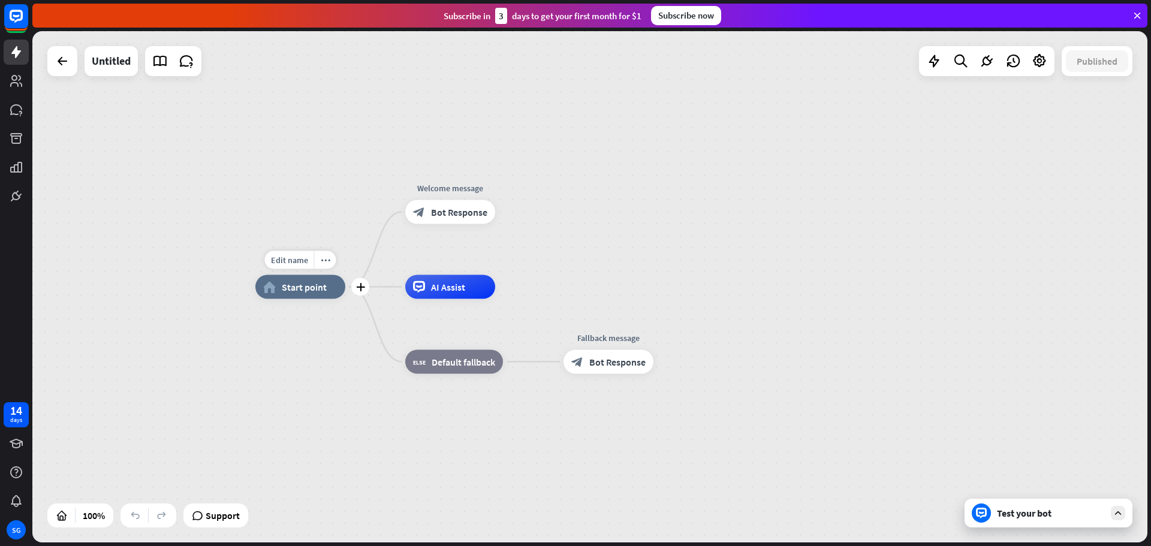
click at [325, 293] on div "home_2 Start point" at bounding box center [300, 287] width 90 height 24
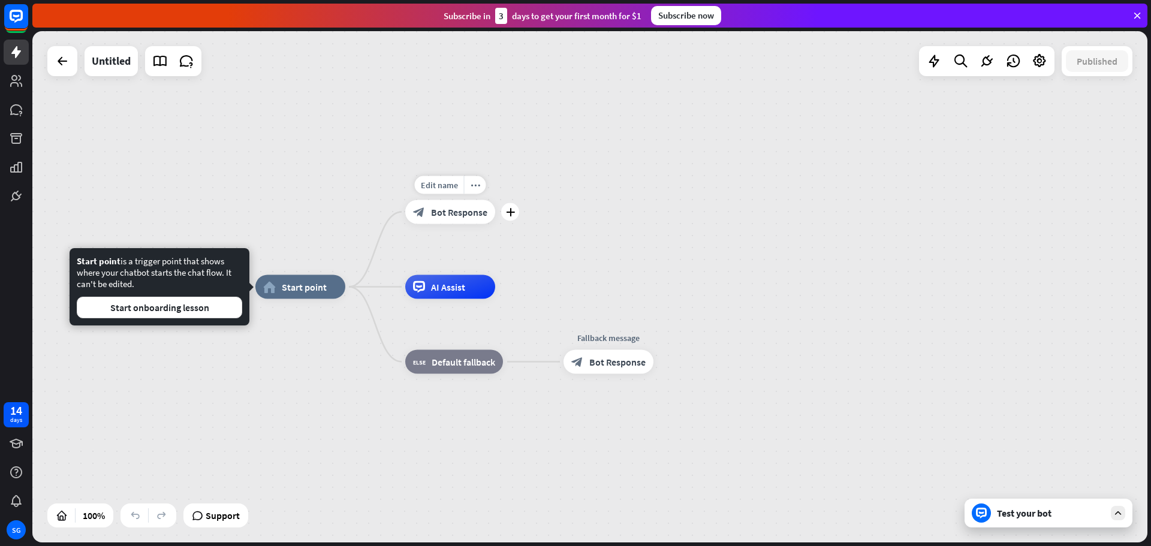
click at [438, 215] on span "Bot Response" at bounding box center [459, 212] width 56 height 12
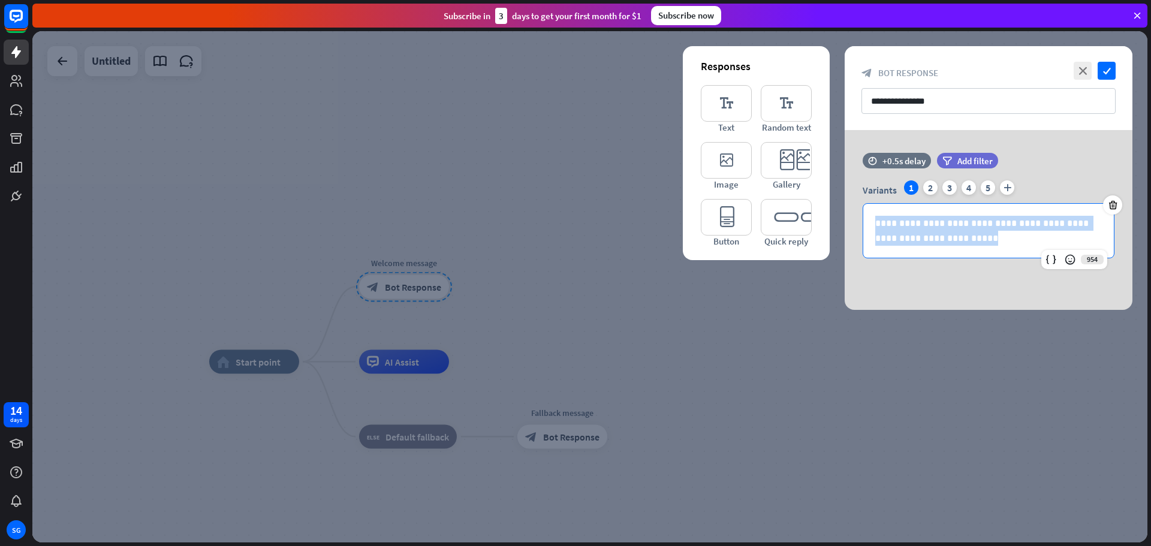
drag, startPoint x: 974, startPoint y: 243, endPoint x: 829, endPoint y: 209, distance: 149.4
click at [844, 209] on div "**********" at bounding box center [988, 220] width 288 height 180
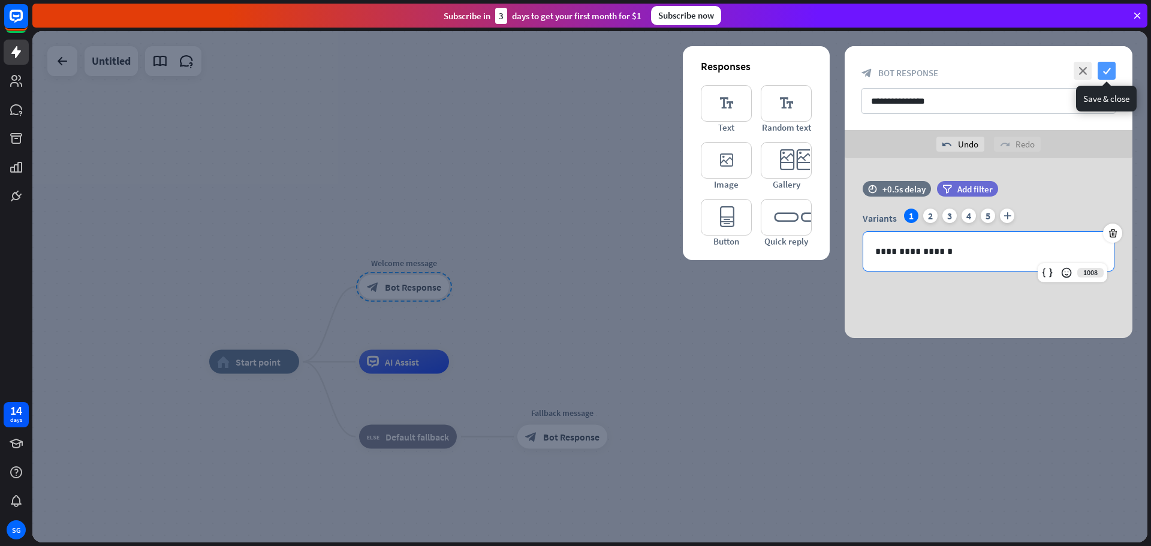
click at [1108, 72] on icon "check" at bounding box center [1106, 71] width 18 height 18
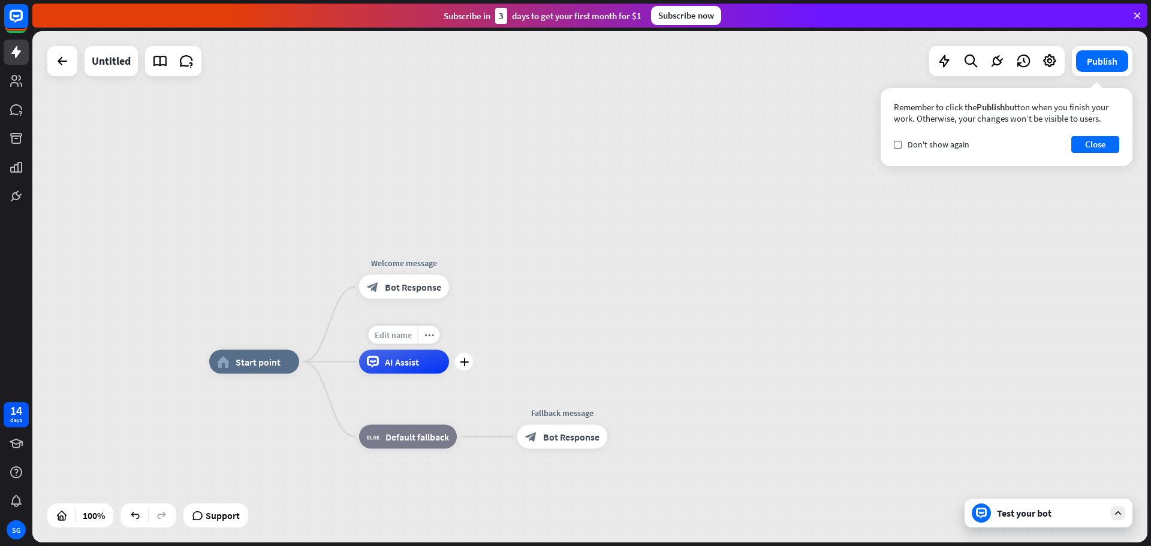
click at [401, 336] on span "Edit name" at bounding box center [393, 335] width 37 height 11
click at [553, 431] on span "Bot Response" at bounding box center [571, 437] width 56 height 12
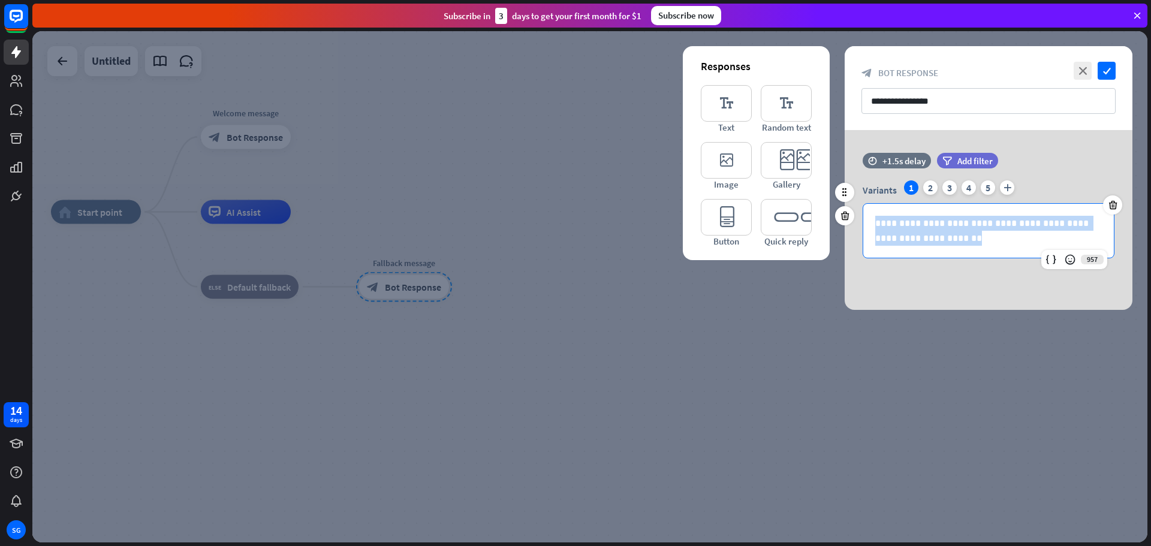
drag, startPoint x: 949, startPoint y: 238, endPoint x: 870, endPoint y: 223, distance: 80.5
click at [870, 223] on div "**********" at bounding box center [988, 231] width 250 height 54
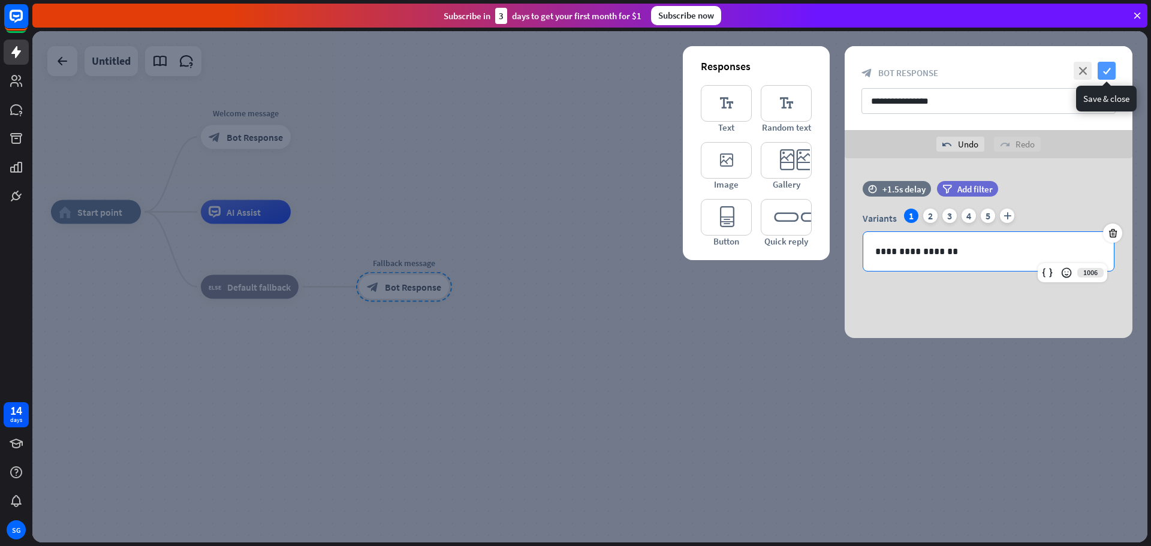
click at [1107, 70] on icon "check" at bounding box center [1106, 71] width 18 height 18
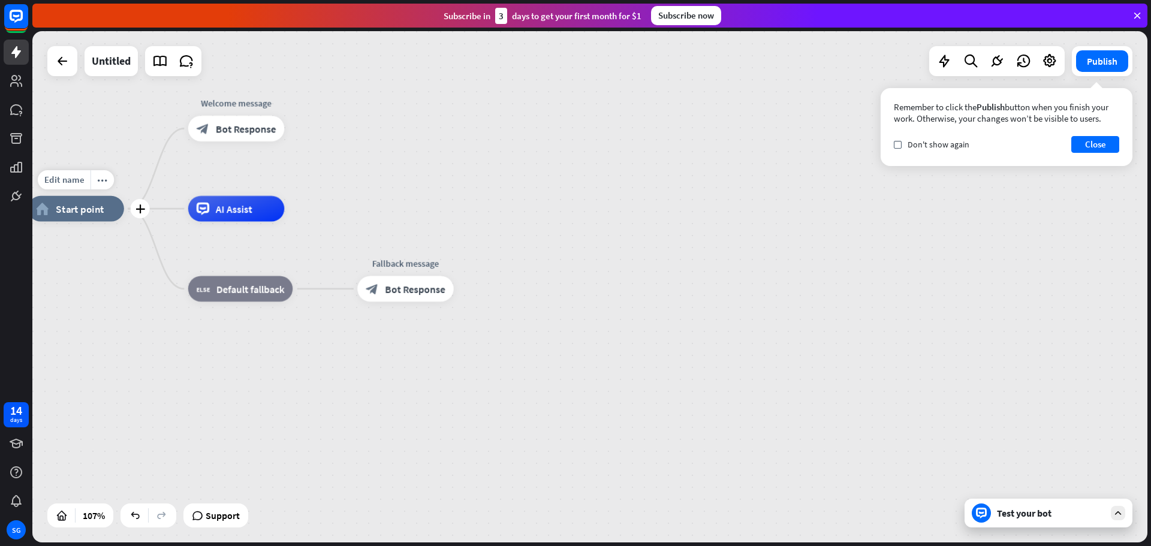
click at [80, 212] on span "Start point" at bounding box center [80, 208] width 48 height 13
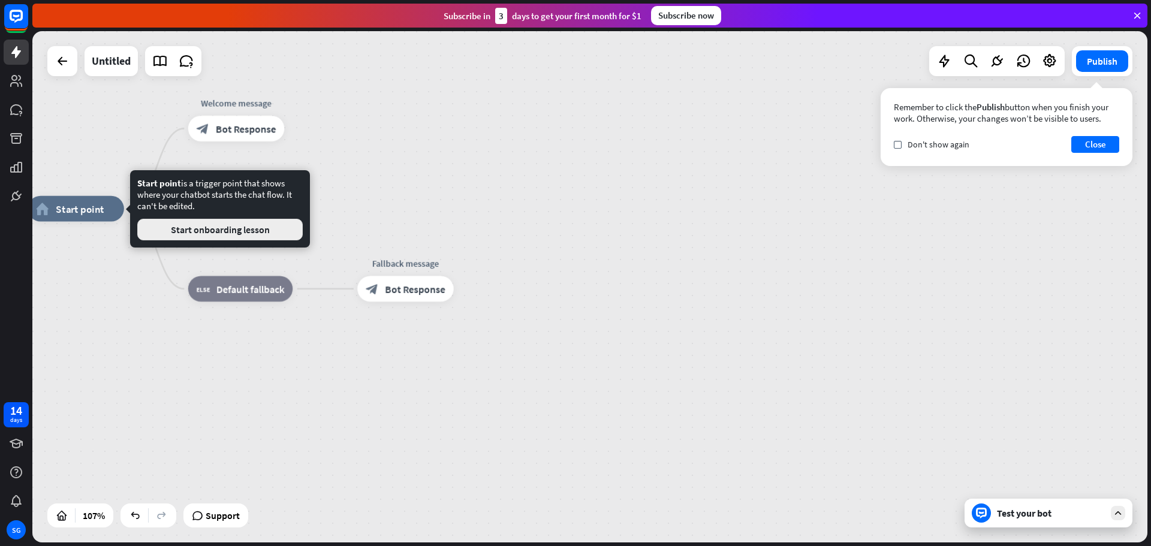
click at [195, 227] on button "Start onboarding lesson" at bounding box center [219, 230] width 165 height 22
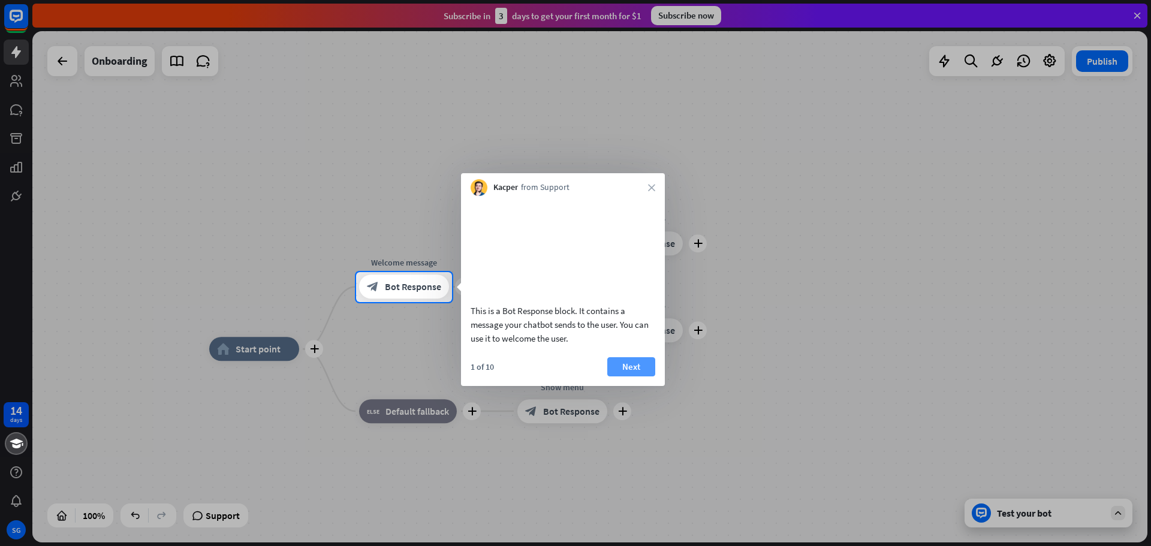
click at [635, 376] on button "Next" at bounding box center [631, 366] width 48 height 19
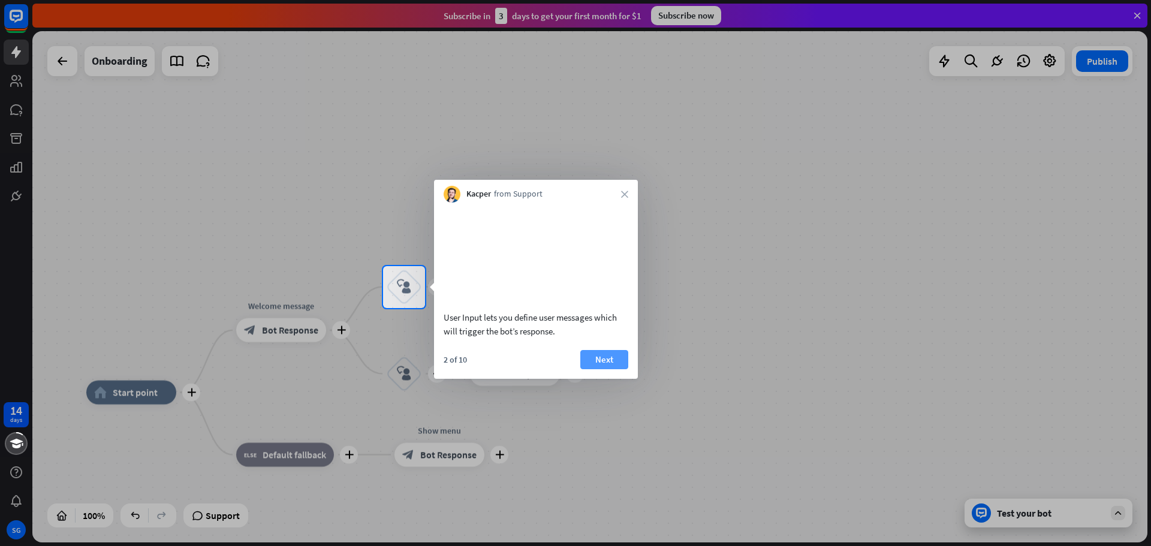
click at [605, 369] on button "Next" at bounding box center [604, 359] width 48 height 19
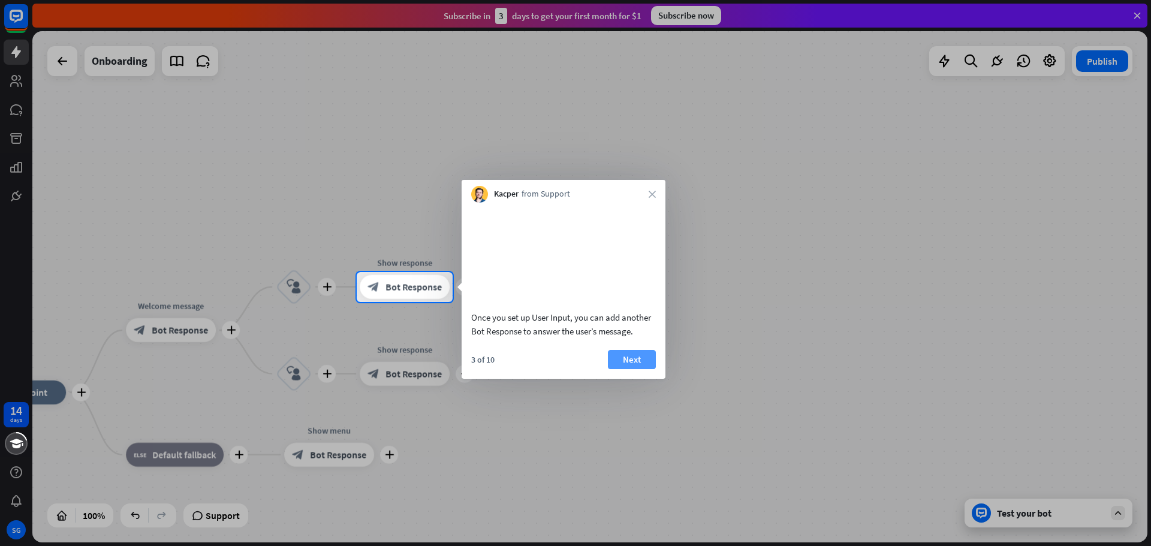
click at [621, 369] on button "Next" at bounding box center [632, 359] width 48 height 19
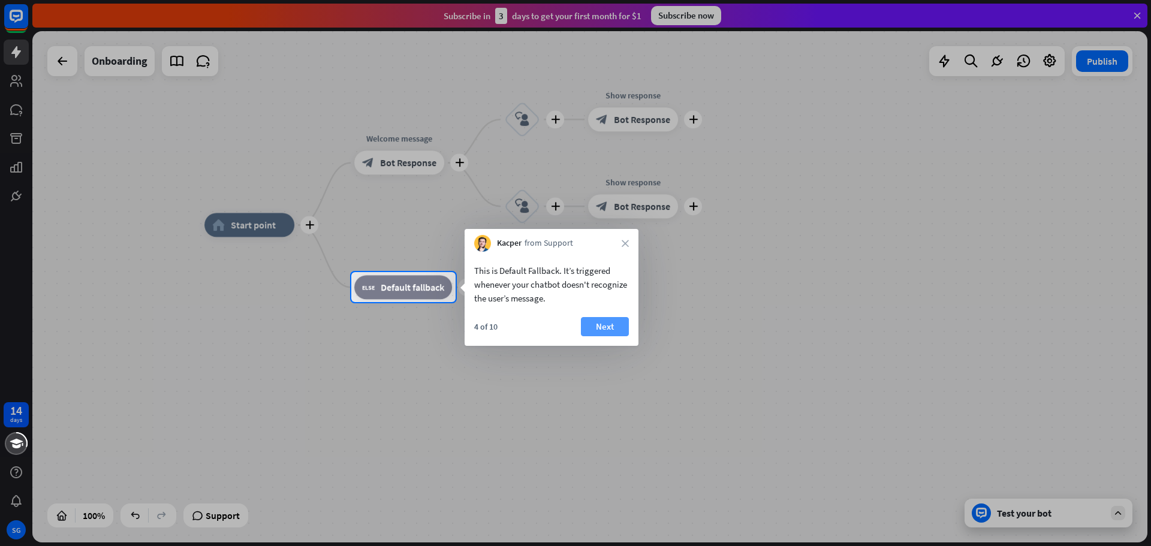
click at [625, 319] on button "Next" at bounding box center [605, 326] width 48 height 19
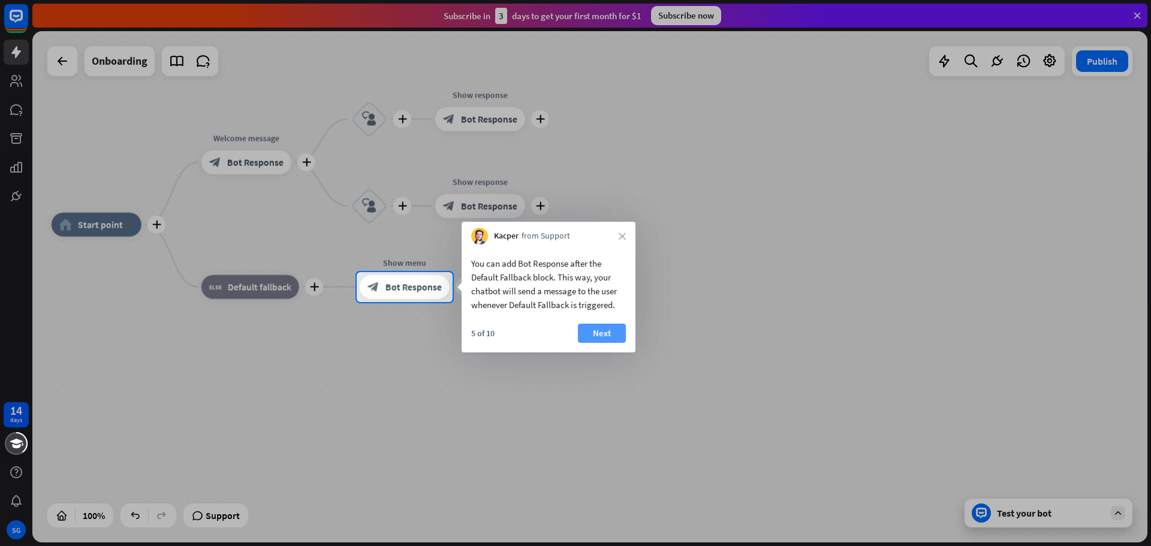
click at [590, 341] on button "Next" at bounding box center [602, 333] width 48 height 19
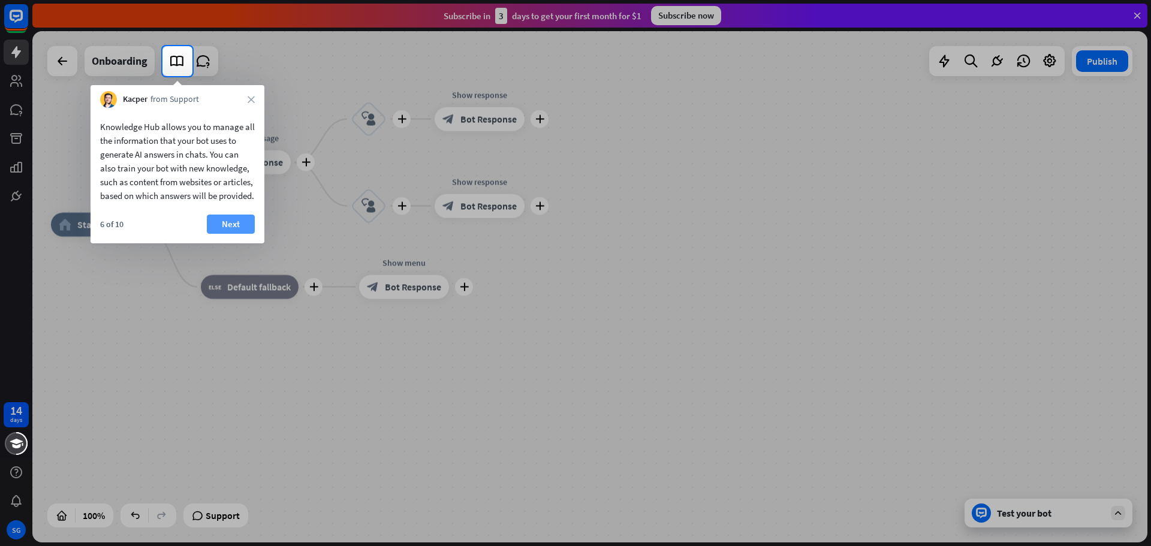
click at [207, 234] on button "Next" at bounding box center [231, 224] width 48 height 19
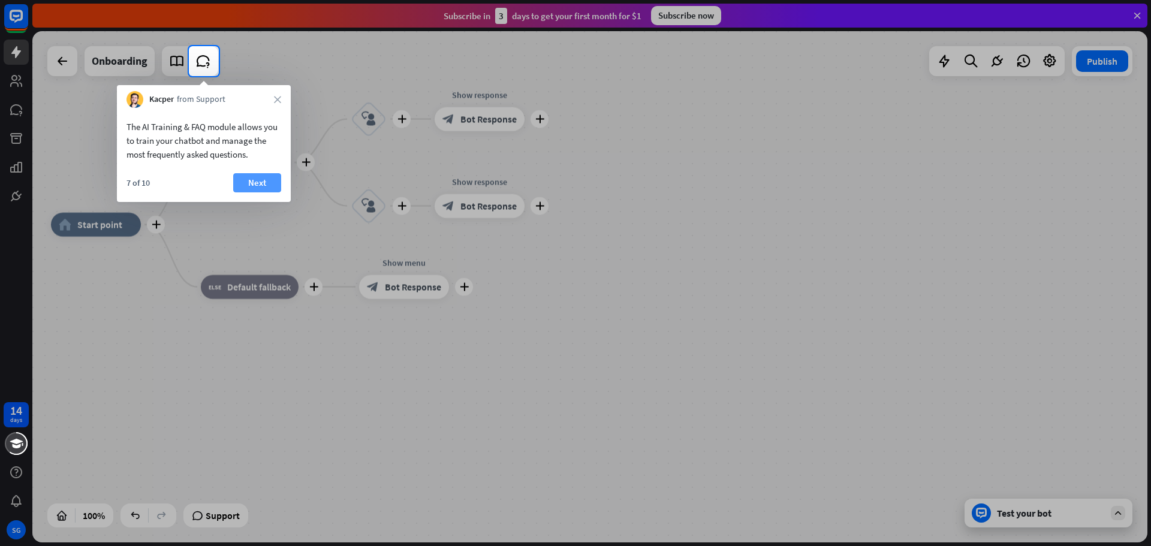
click at [265, 183] on button "Next" at bounding box center [257, 182] width 48 height 19
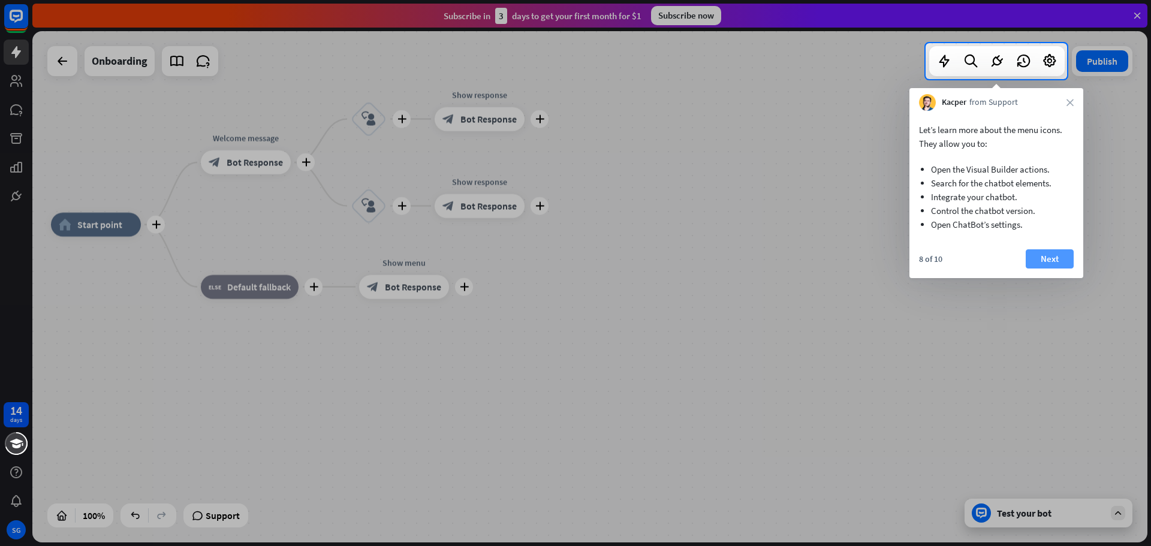
click at [1053, 261] on button "Next" at bounding box center [1049, 258] width 48 height 19
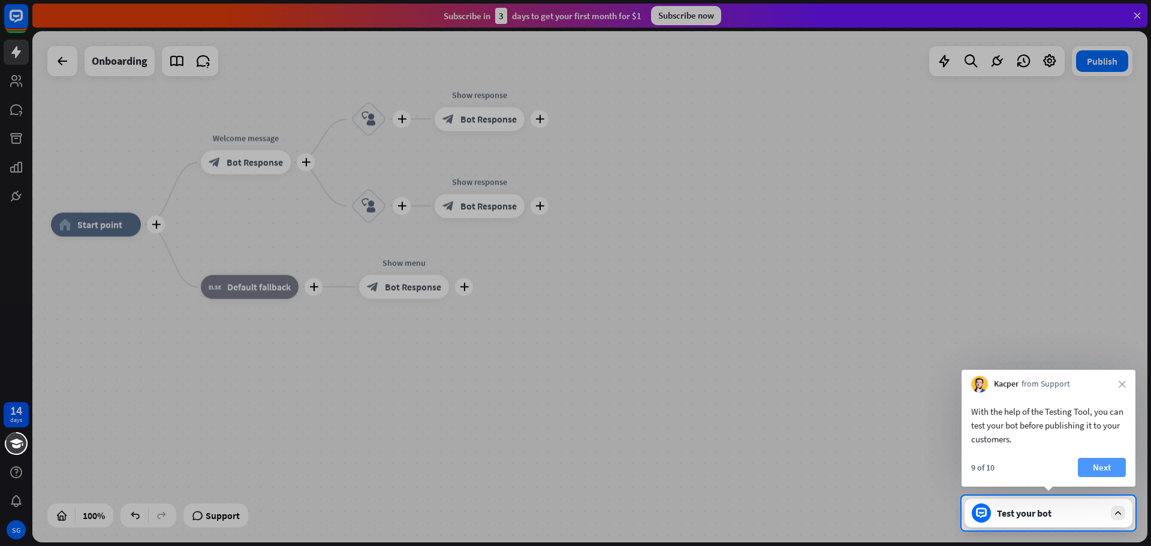
click at [1103, 473] on button "Next" at bounding box center [1101, 467] width 48 height 19
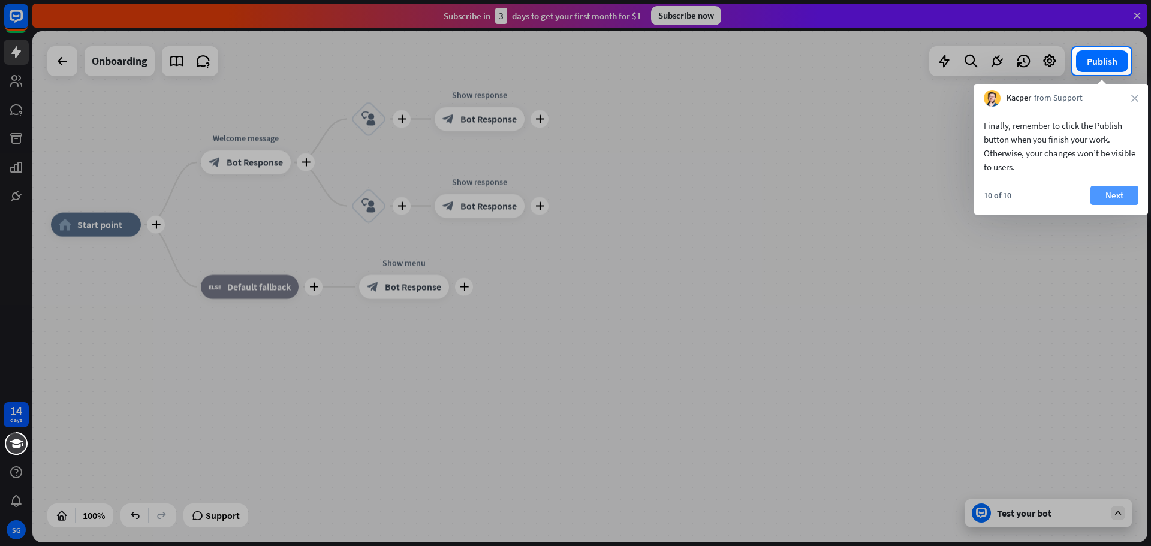
click at [1104, 195] on button "Next" at bounding box center [1114, 195] width 48 height 19
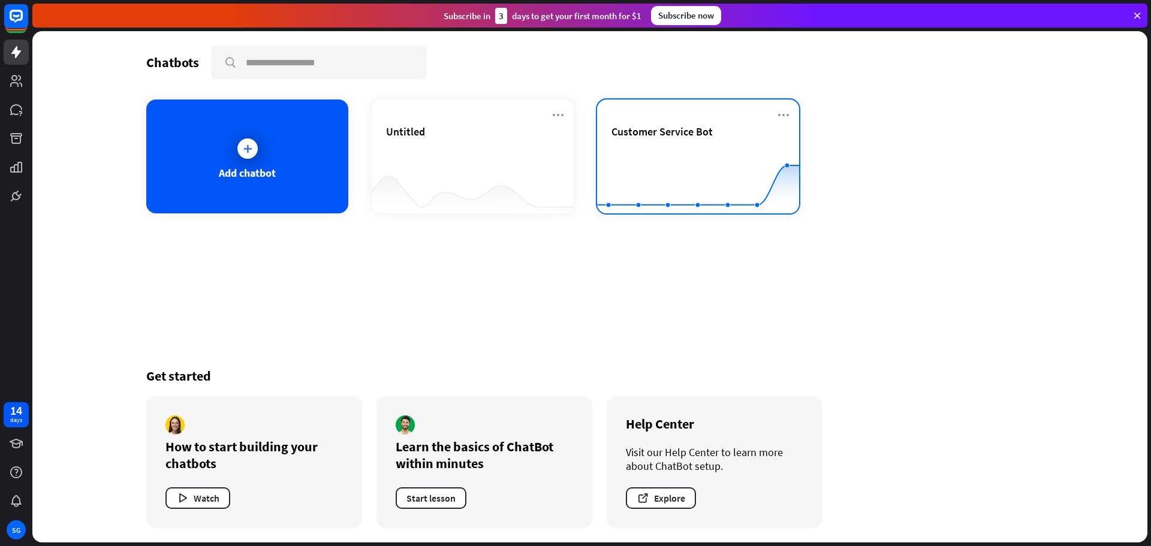
click at [738, 135] on div "Customer Service Bot" at bounding box center [697, 132] width 173 height 14
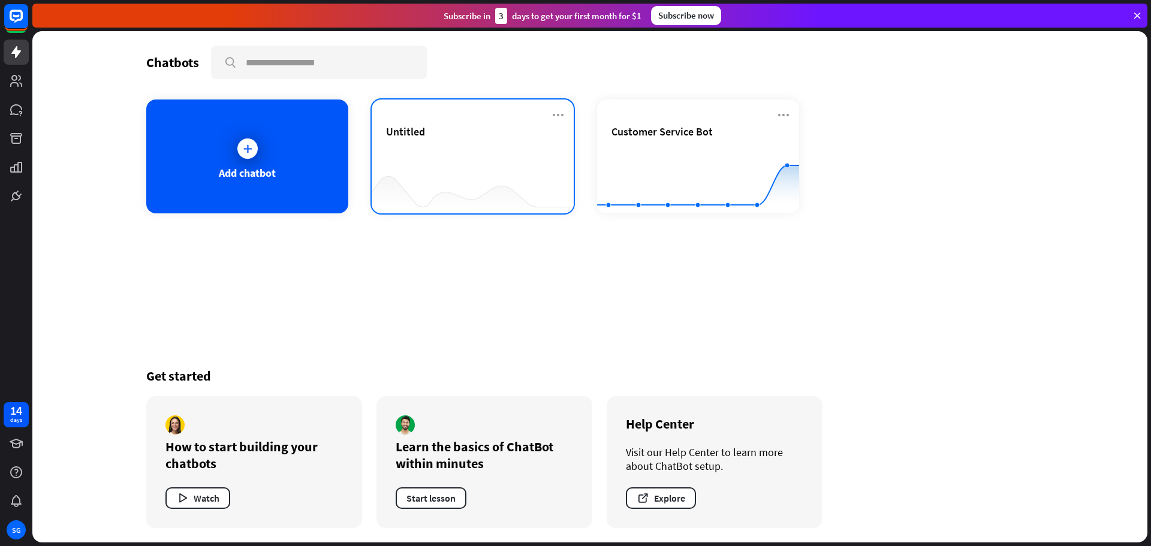
click at [478, 151] on div "Untitled" at bounding box center [472, 146] width 173 height 42
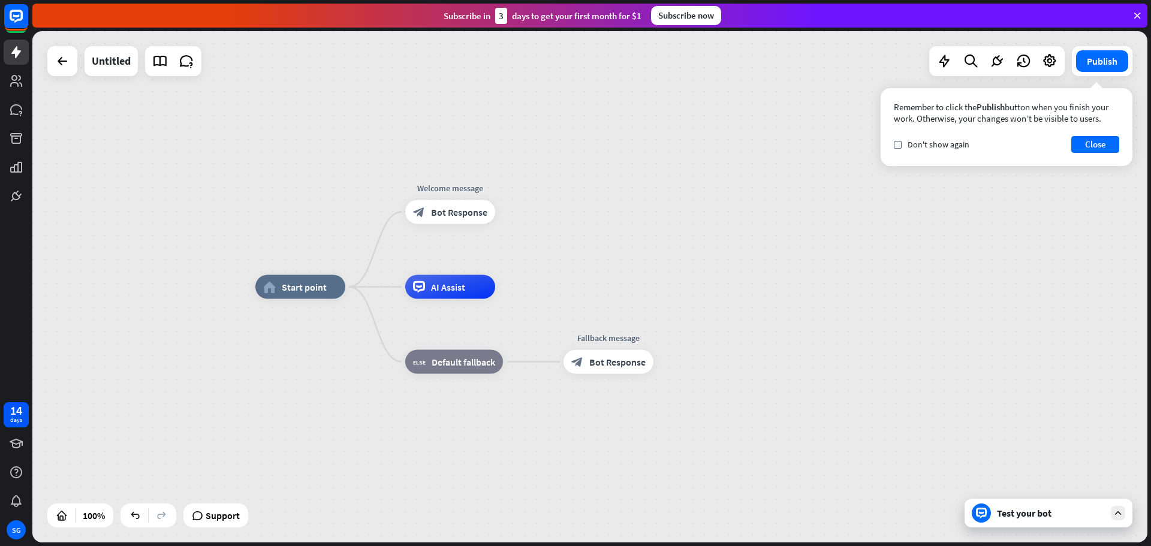
click at [1010, 521] on div "Test your bot" at bounding box center [1048, 513] width 168 height 29
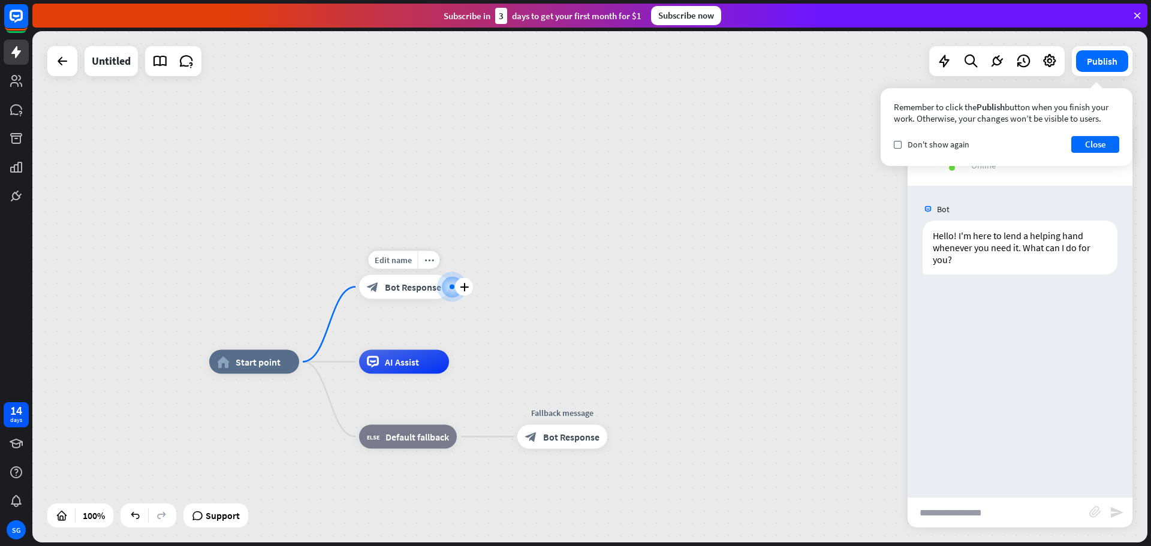
click at [424, 288] on span "Bot Response" at bounding box center [413, 287] width 56 height 12
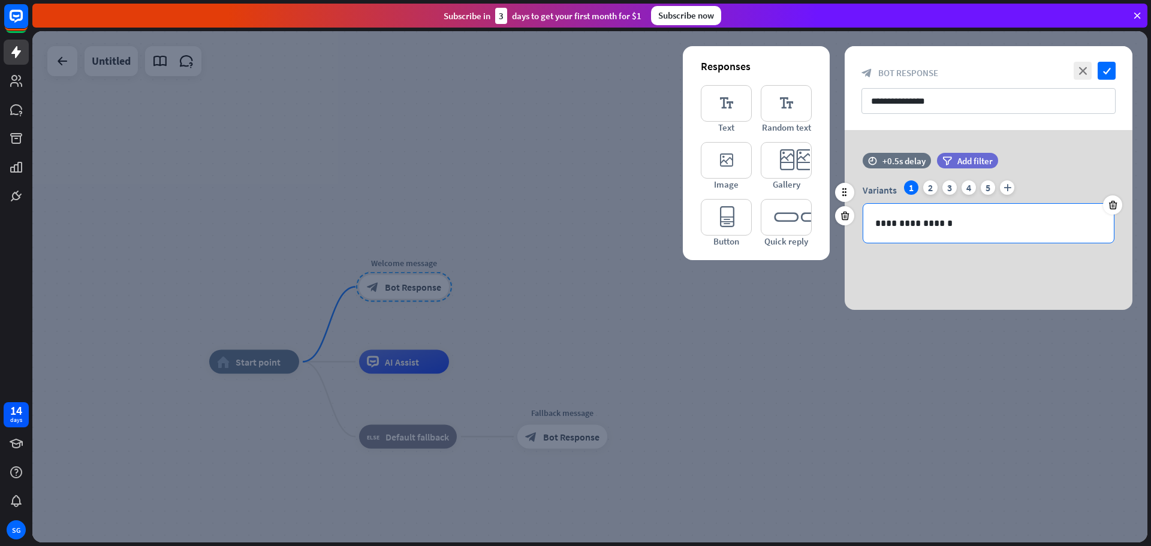
click at [985, 220] on p "**********" at bounding box center [988, 223] width 227 height 15
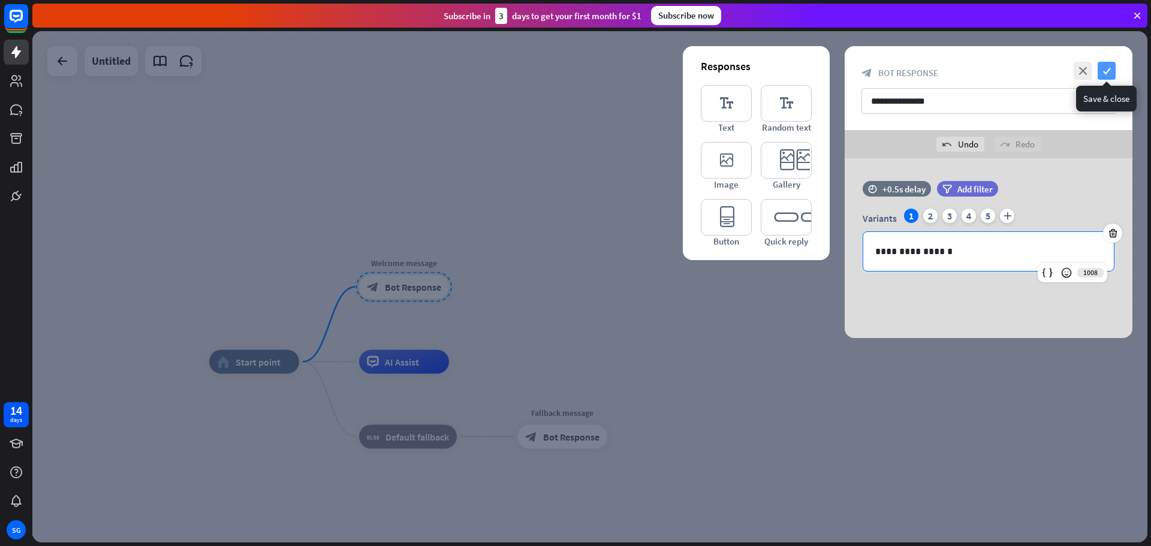
click at [1108, 71] on icon "check" at bounding box center [1106, 71] width 18 height 18
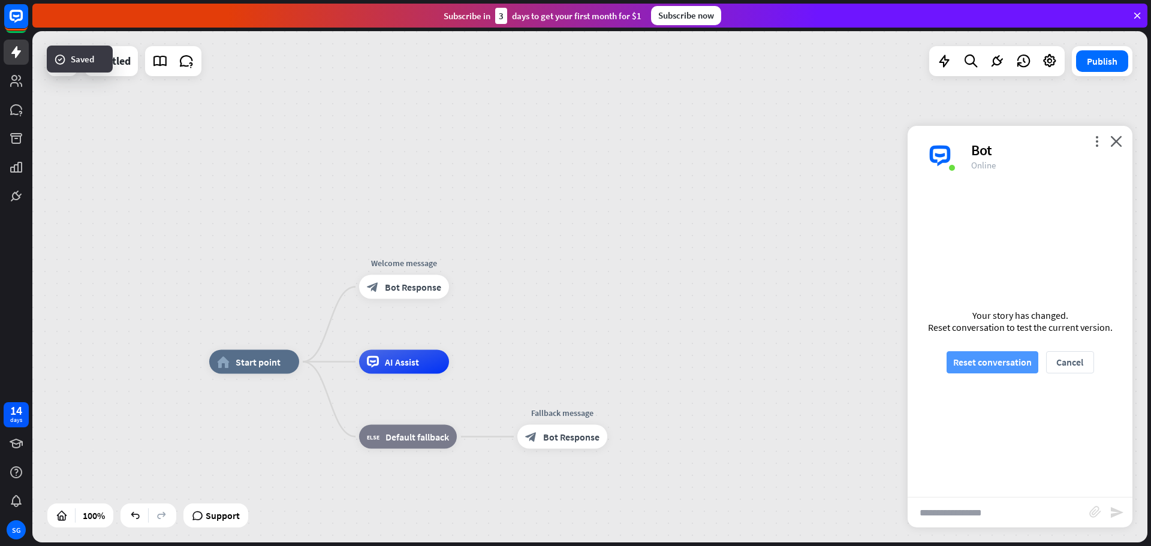
click at [986, 362] on button "Reset conversation" at bounding box center [992, 362] width 92 height 22
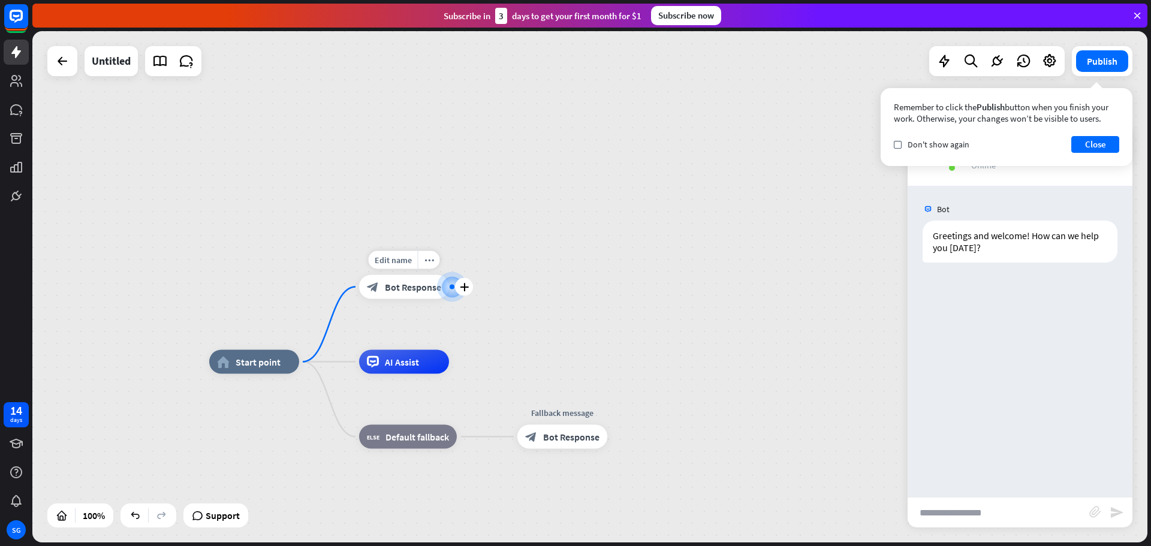
click at [411, 286] on span "Bot Response" at bounding box center [413, 287] width 56 height 12
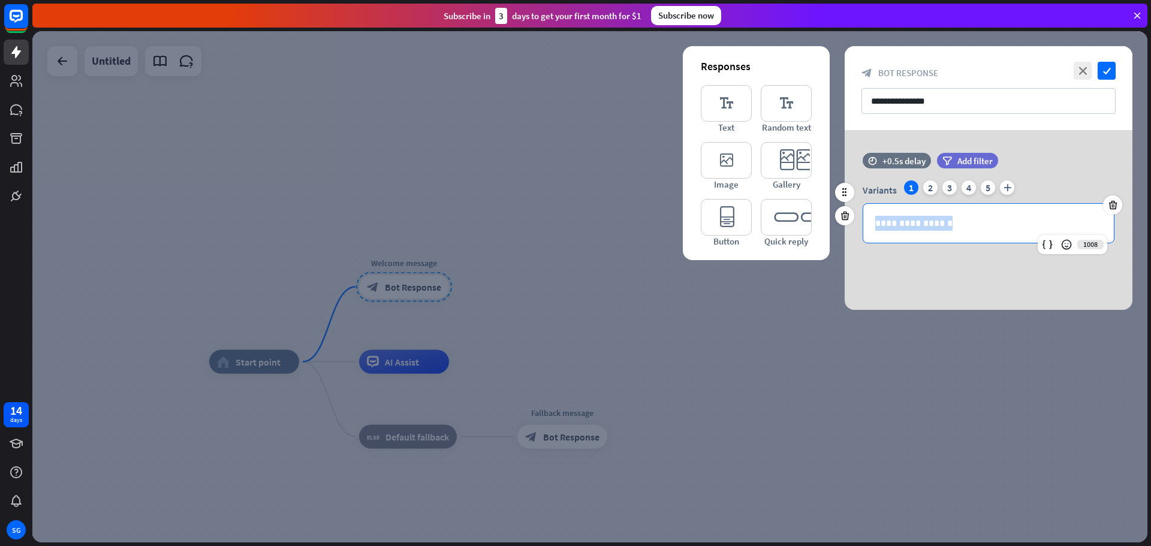
drag, startPoint x: 977, startPoint y: 226, endPoint x: 853, endPoint y: 228, distance: 124.1
click at [853, 228] on div "**********" at bounding box center [988, 211] width 288 height 63
click at [924, 194] on div "Variants 1 2 3 4 5 plus" at bounding box center [988, 189] width 252 height 19
click at [927, 186] on div "2" at bounding box center [930, 187] width 14 height 14
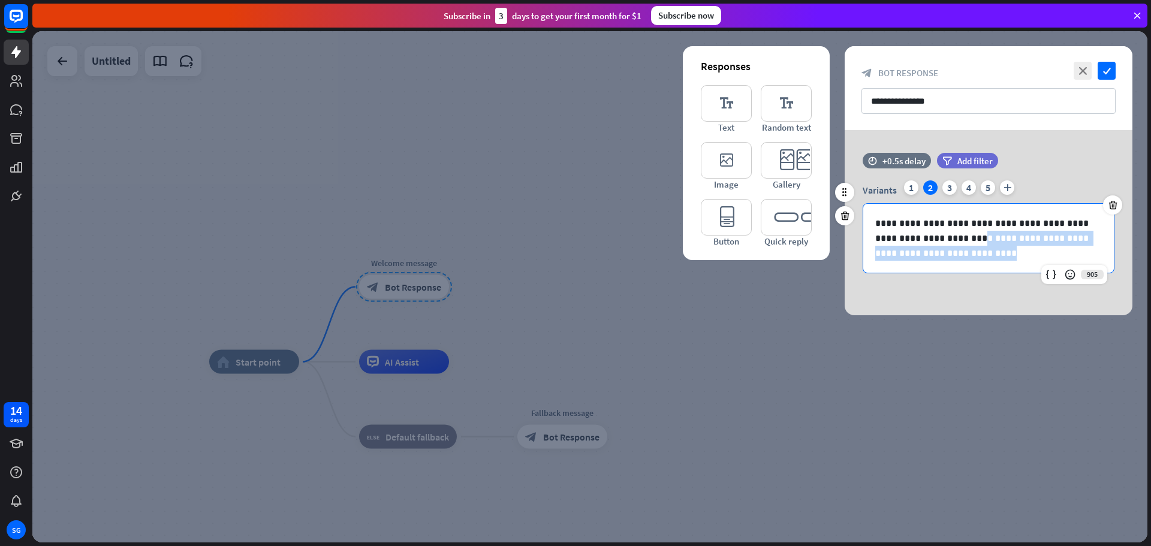
drag, startPoint x: 956, startPoint y: 250, endPoint x: 933, endPoint y: 243, distance: 24.3
click at [933, 243] on p "**********" at bounding box center [988, 238] width 227 height 45
click at [1119, 203] on div at bounding box center [1112, 204] width 19 height 19
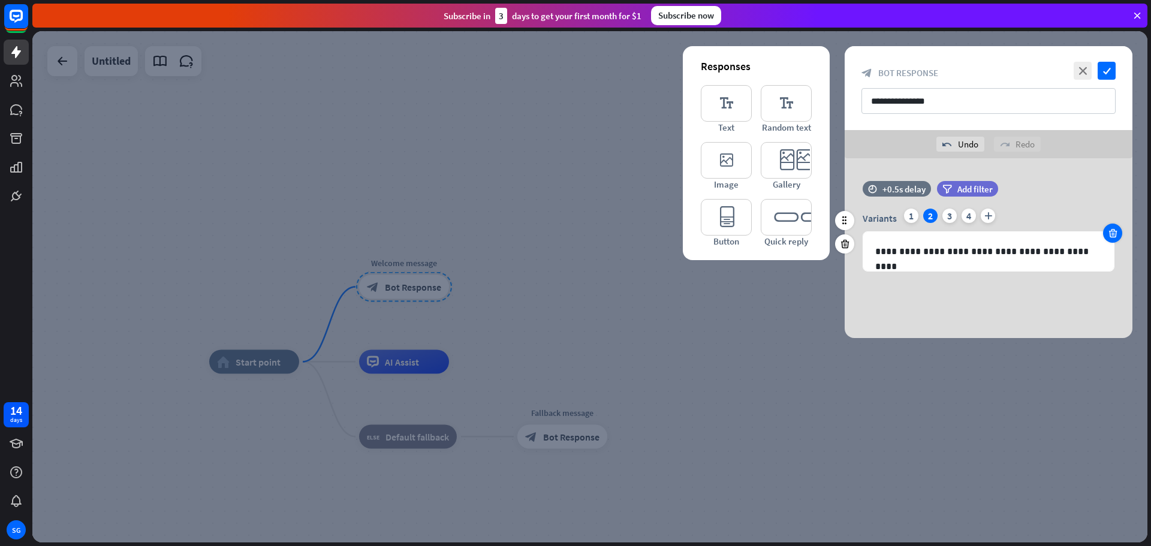
click at [1118, 228] on div at bounding box center [1112, 233] width 19 height 19
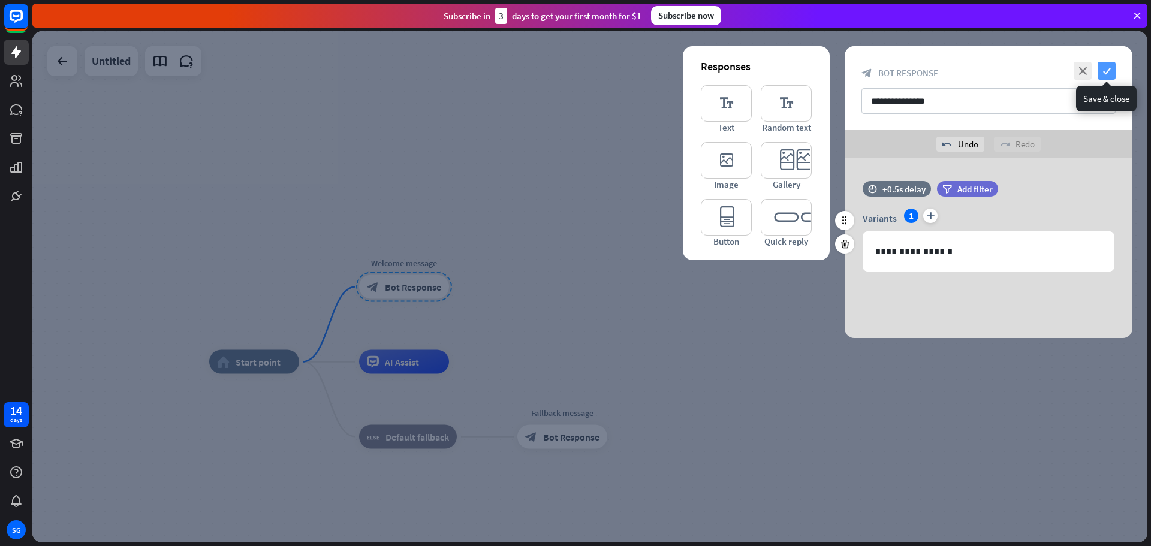
click at [1104, 75] on icon "check" at bounding box center [1106, 71] width 18 height 18
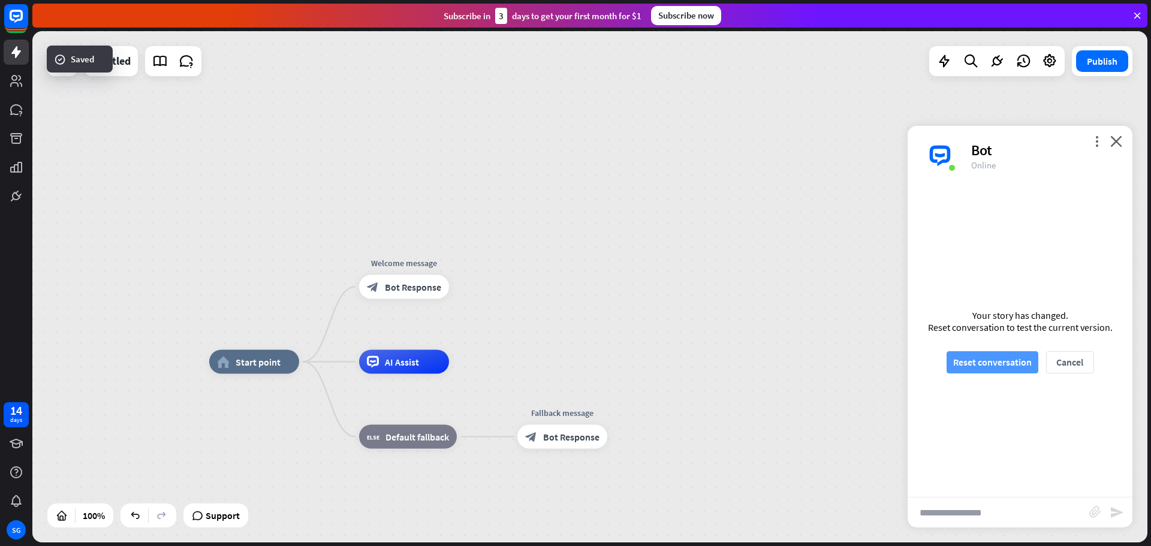
click at [1007, 358] on button "Reset conversation" at bounding box center [992, 362] width 92 height 22
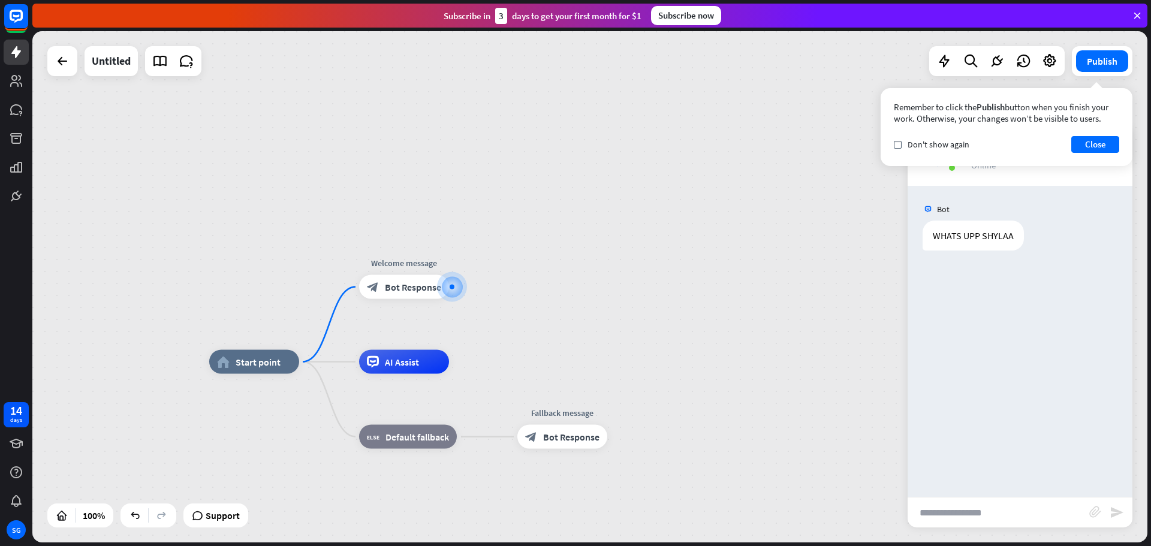
click at [992, 515] on input "text" at bounding box center [998, 512] width 182 height 30
type input "*"
type input "*****"
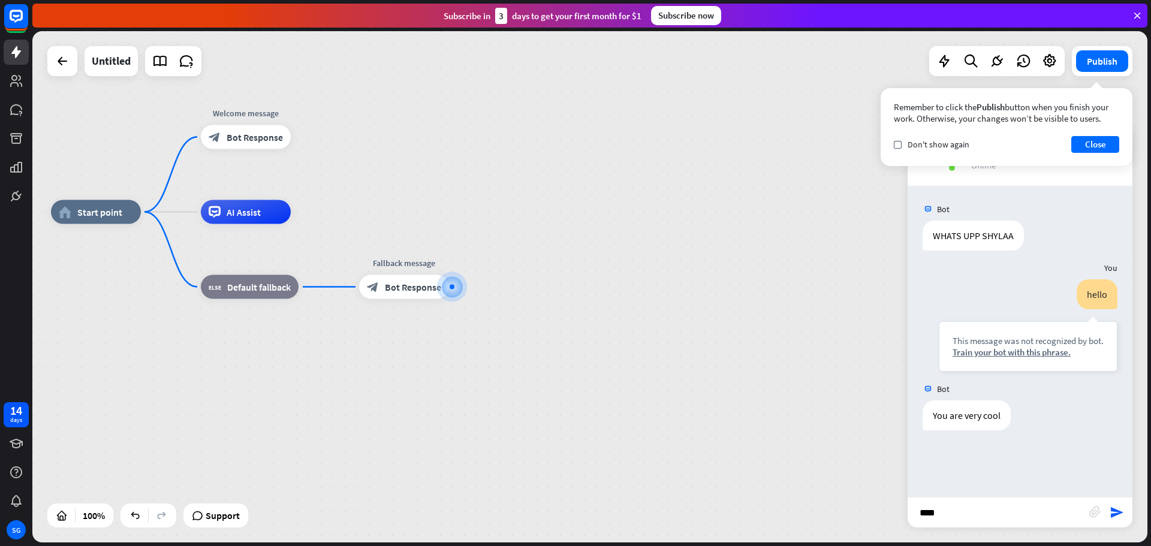
type input "*****"
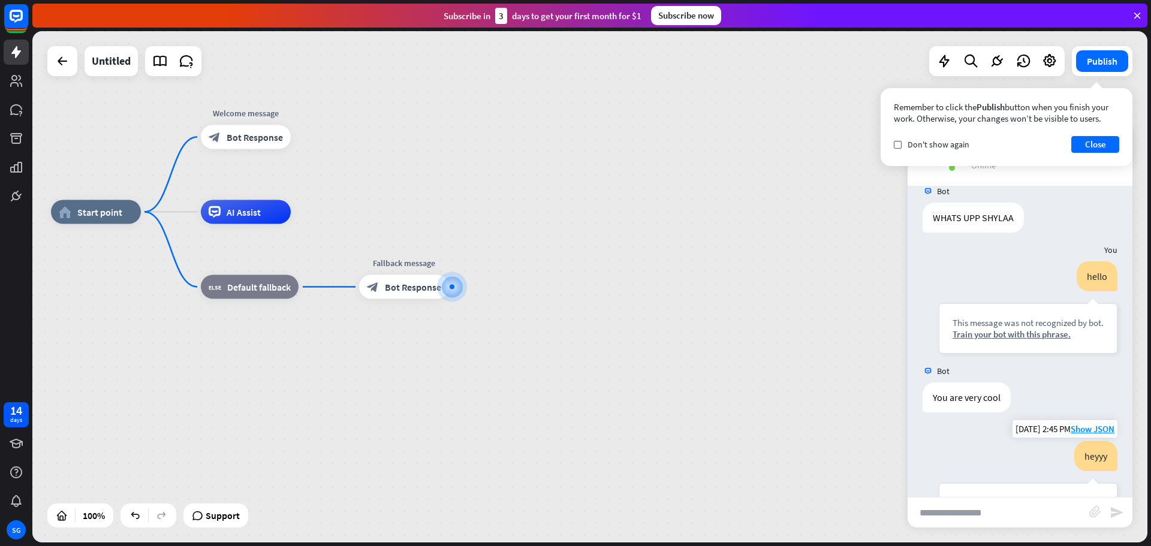
scroll to position [16, 0]
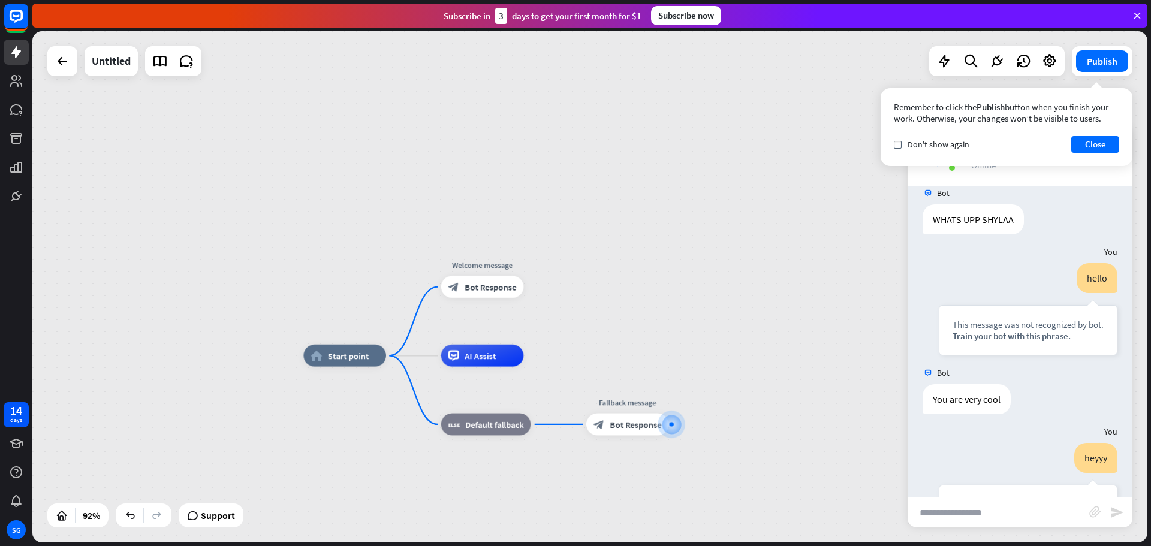
click at [32, 243] on div "home_2 Start point Welcome message block_bot_response Bot Response AI Assist bl…" at bounding box center [589, 286] width 1115 height 511
